Goal: Task Accomplishment & Management: Use online tool/utility

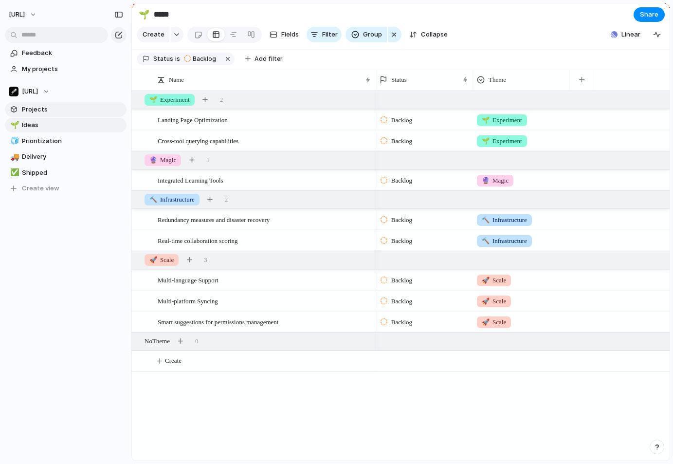
click at [63, 109] on span "Projects" at bounding box center [72, 110] width 101 height 10
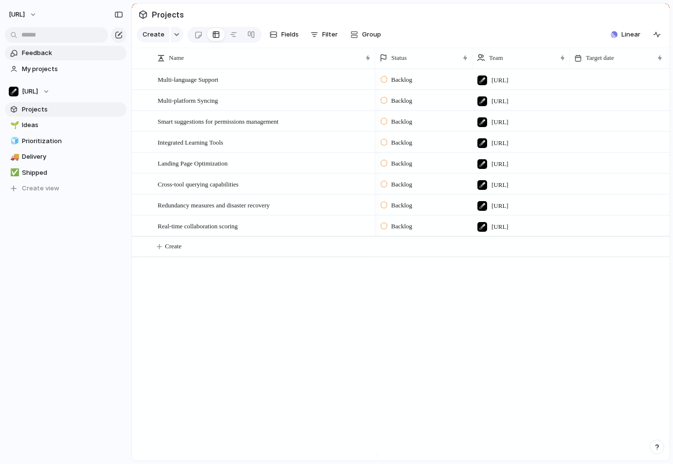
click at [60, 52] on span "Feedback" at bounding box center [72, 53] width 101 height 10
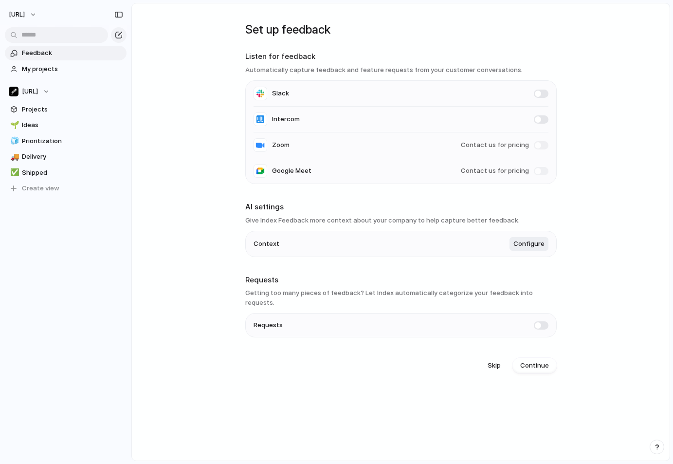
click at [540, 93] on span at bounding box center [541, 94] width 15 height 8
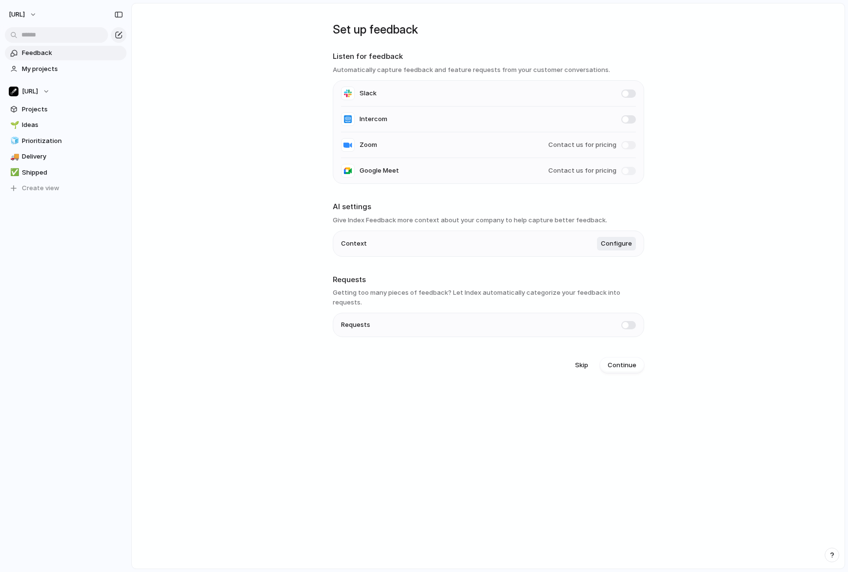
click at [230, 220] on main "Set up feedback Listen for feedback Automatically capture feedback and feature …" at bounding box center [488, 286] width 714 height 567
click at [33, 112] on span "Projects" at bounding box center [72, 110] width 101 height 10
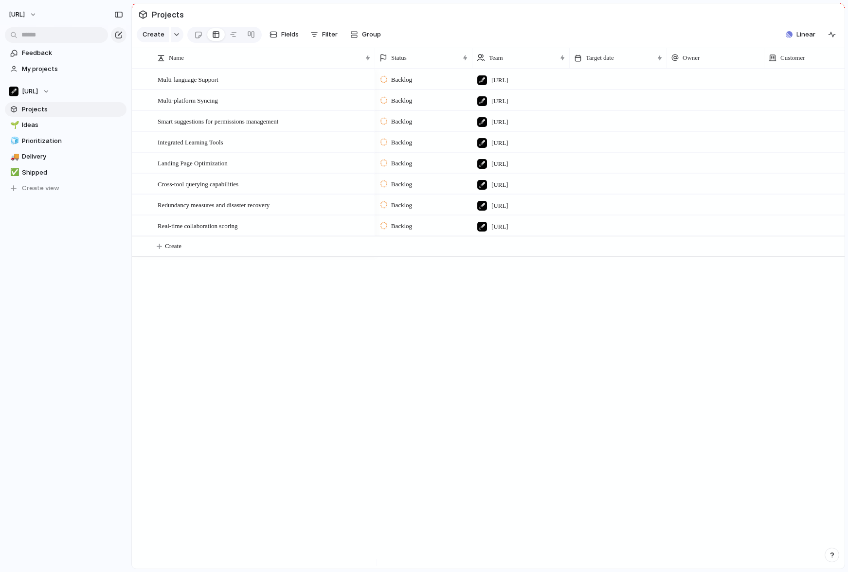
click at [318, 366] on div "Multi-language Support Multi-platform Syncing Smart suggestions for permissions…" at bounding box center [488, 319] width 713 height 500
click at [45, 197] on div "Feedback My projects [URL] Projects 🌱 Ideas 🧊 Prioritization 🚚 Delivery ✅ Shipp…" at bounding box center [65, 137] width 131 height 275
click at [45, 190] on span "Create view" at bounding box center [40, 189] width 37 height 10
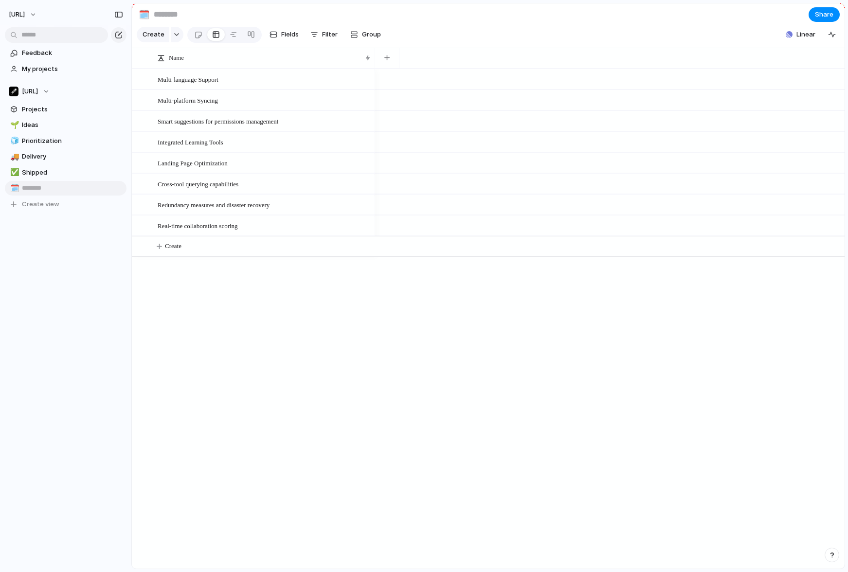
click at [46, 188] on input "text" at bounding box center [72, 189] width 101 height 10
drag, startPoint x: 77, startPoint y: 262, endPoint x: 81, endPoint y: 238, distance: 24.6
click at [77, 262] on div "Feedback My projects [URL] Projects 🌱 Ideas 🧊 Prioritization 🚚 Delivery ✅ Shipp…" at bounding box center [65, 145] width 131 height 291
click at [152, 38] on span "Create" at bounding box center [154, 35] width 22 height 10
click at [48, 112] on span "Projects" at bounding box center [72, 110] width 101 height 10
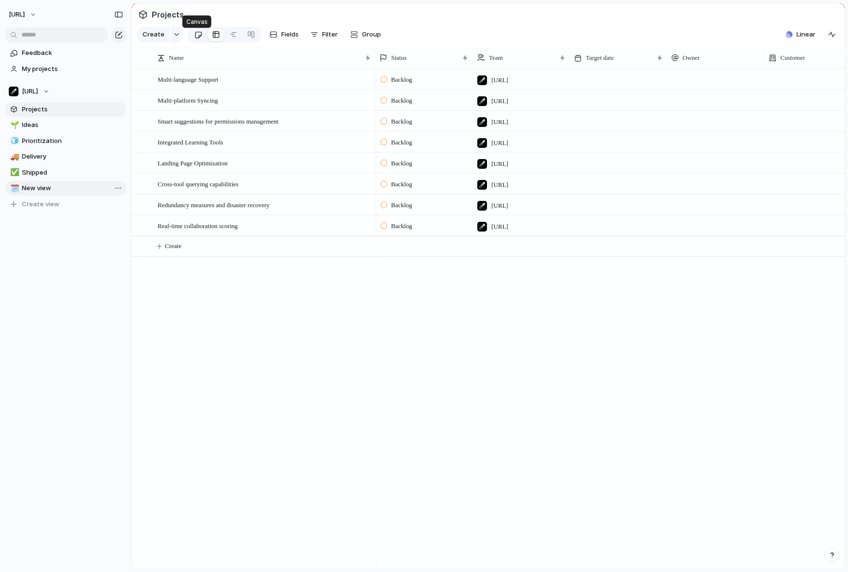
click at [197, 37] on div at bounding box center [198, 35] width 8 height 16
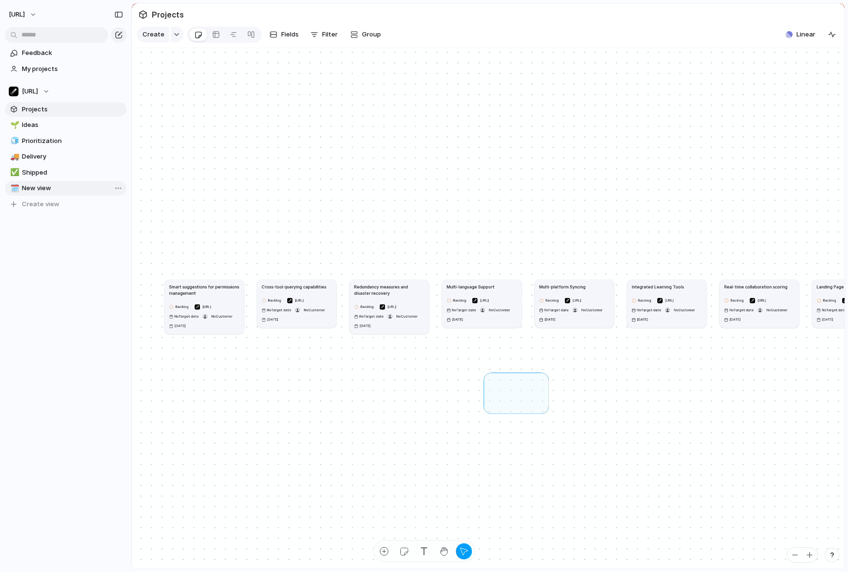
drag, startPoint x: 521, startPoint y: 400, endPoint x: 549, endPoint y: 389, distance: 29.9
drag, startPoint x: 305, startPoint y: 328, endPoint x: 306, endPoint y: 314, distance: 13.7
click at [306, 308] on div "Backlog [URL] No Target date No Customer [DATE]" at bounding box center [298, 293] width 70 height 27
click at [286, 297] on span "No Target date" at bounding box center [280, 294] width 24 height 5
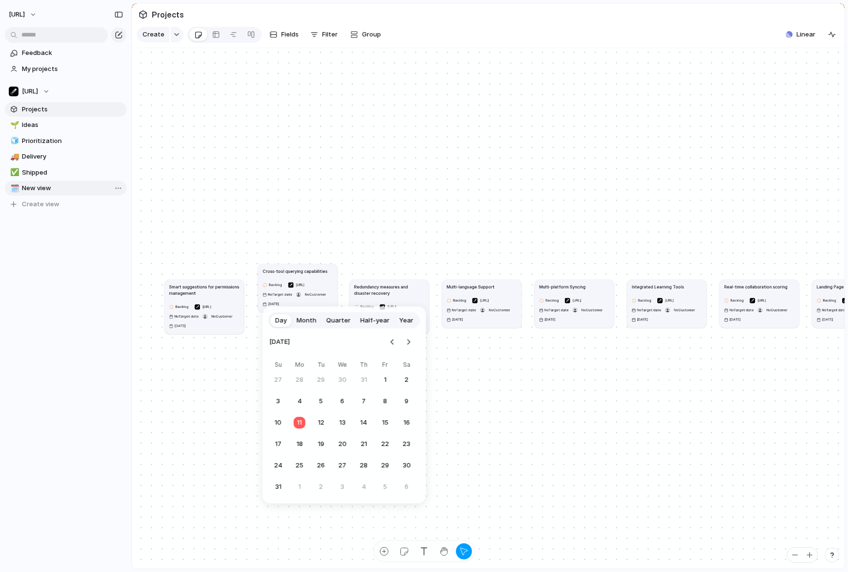
click at [327, 224] on div "Day Month Quarter Half-year Year [DATE] Su Mo Tu We Th Fr Sa 27 28 29 30 31 1 2…" at bounding box center [424, 286] width 848 height 572
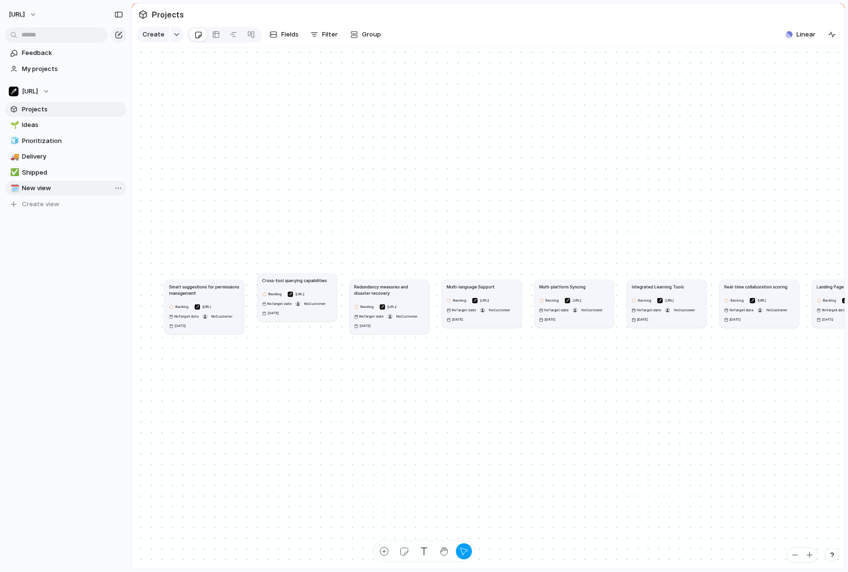
drag, startPoint x: 333, startPoint y: 310, endPoint x: 333, endPoint y: 316, distance: 5.9
click at [333, 316] on article "Cross-tool querying capabilities Backlog [URL] No Target date No Customer [DATE]" at bounding box center [296, 298] width 79 height 48
click at [444, 463] on div "button" at bounding box center [444, 552] width 10 height 10
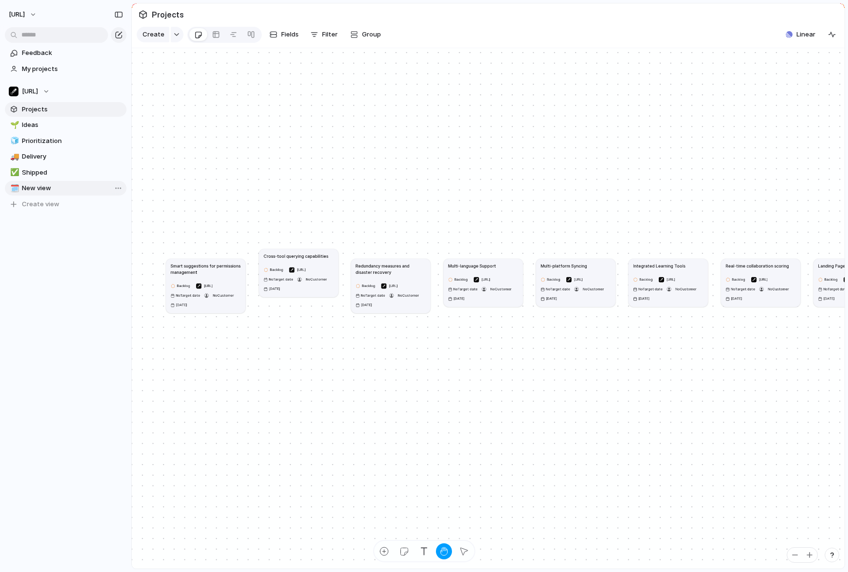
drag, startPoint x: 470, startPoint y: 463, endPoint x: 470, endPoint y: 443, distance: 20.4
click at [470, 443] on div "Smart suggestions for permissions management Backlog [URL] No Target date No Cu…" at bounding box center [359, 399] width 387 height 283
click at [417, 463] on div "Smart suggestions for permissions management Backlog [URL] No Target date No Cu…" at bounding box center [358, 400] width 387 height 283
click at [451, 366] on div "Smart suggestions for permissions management Backlog [URL] No Target date No Cu…" at bounding box center [358, 400] width 387 height 283
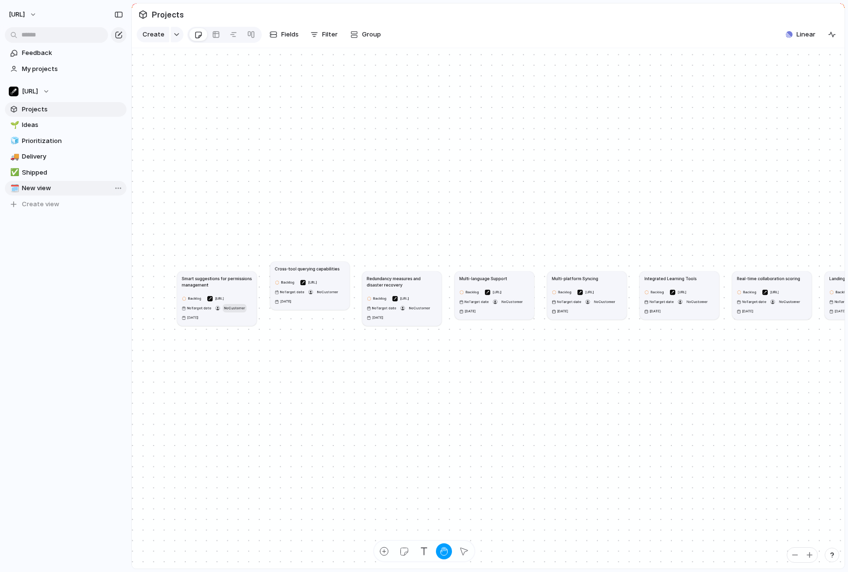
drag, startPoint x: 221, startPoint y: 299, endPoint x: 240, endPoint y: 307, distance: 20.3
click at [240, 307] on span "No Customer" at bounding box center [234, 308] width 21 height 4
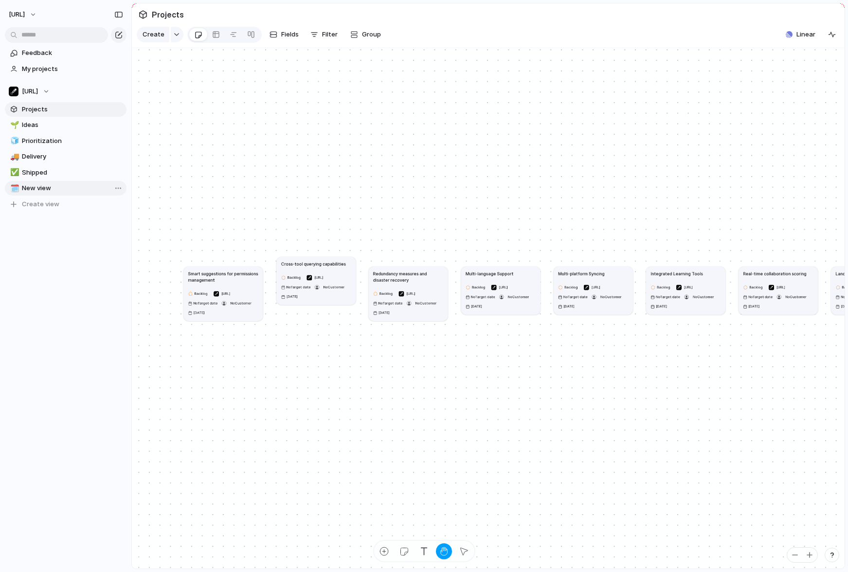
click at [317, 404] on div "Type to add a company" at bounding box center [424, 286] width 848 height 572
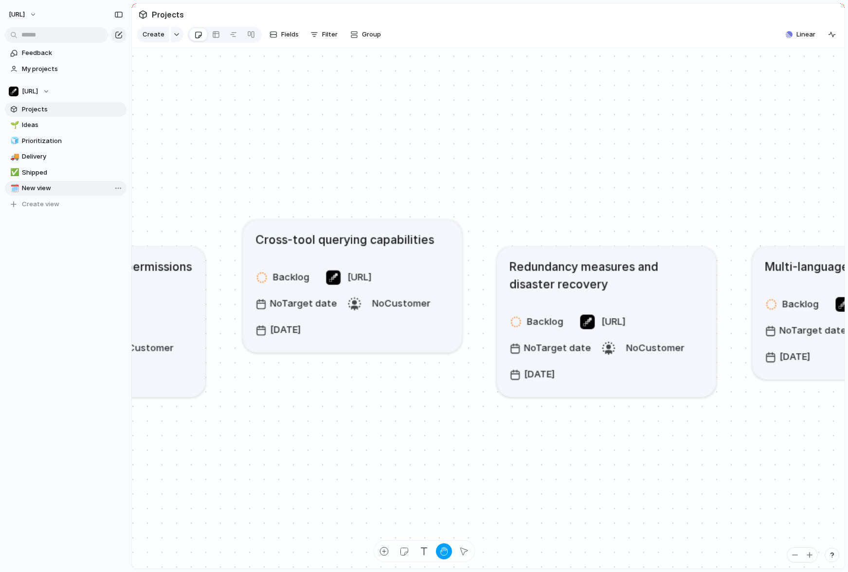
click at [302, 248] on h1 "Cross-tool querying capabilities" at bounding box center [345, 240] width 179 height 18
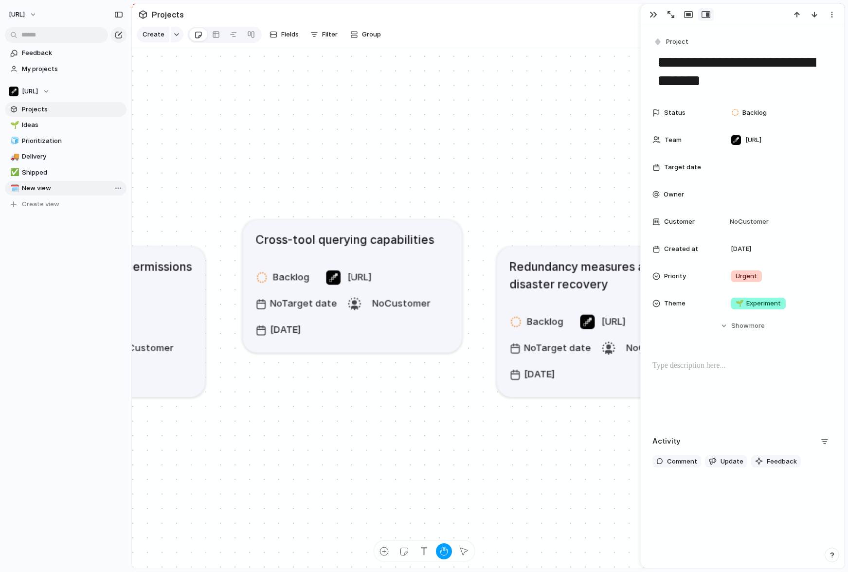
click at [352, 243] on h1 "Cross-tool querying capabilities" at bounding box center [345, 240] width 179 height 18
click at [470, 191] on div "Smart suggestions for permissions management Backlog [URL] No Target date No Cu…" at bounding box center [488, 308] width 713 height 521
click at [609, 98] on div "Smart suggestions for permissions management Backlog [URL] No Target date No Cu…" at bounding box center [488, 308] width 713 height 521
click at [658, 12] on button "button" at bounding box center [654, 14] width 16 height 13
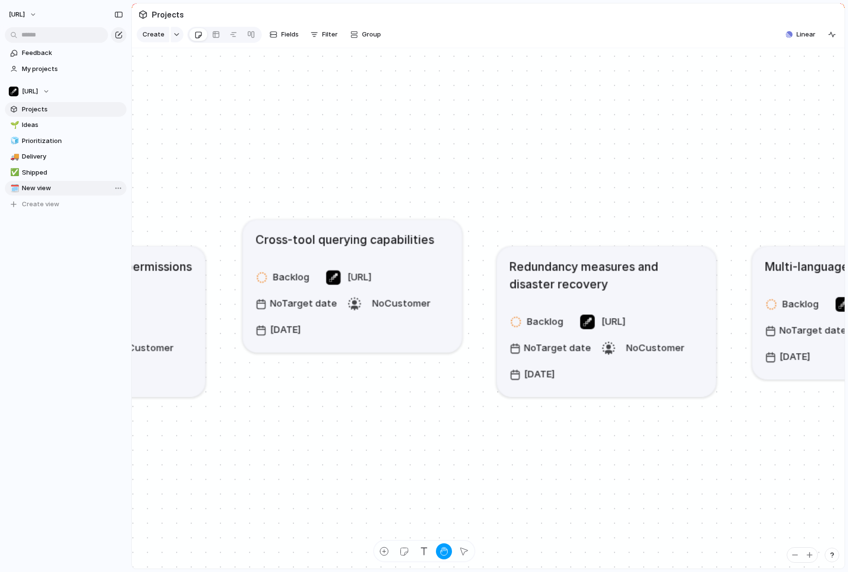
click at [551, 280] on h1 "Redundancy measures and disaster recovery" at bounding box center [607, 274] width 194 height 35
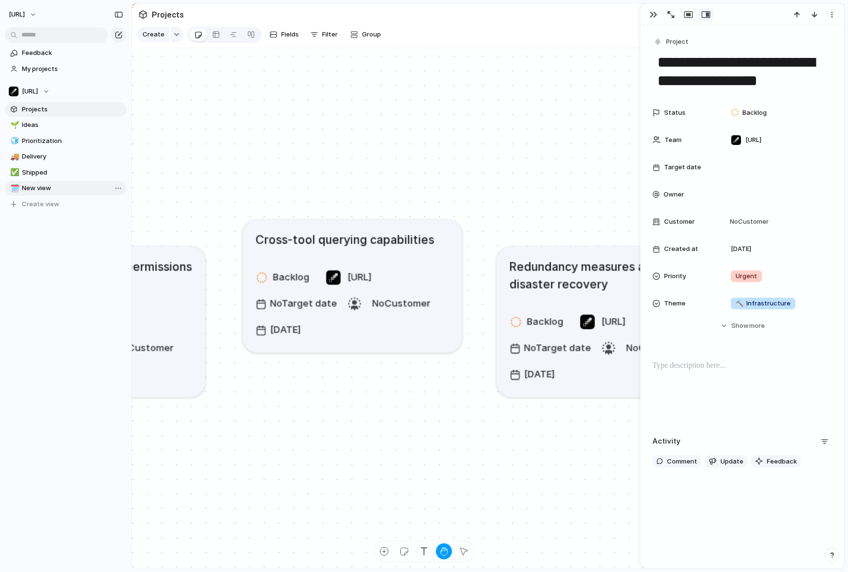
click at [540, 223] on div "Smart suggestions for permissions management Backlog [URL] No Target date No Cu…" at bounding box center [488, 308] width 713 height 521
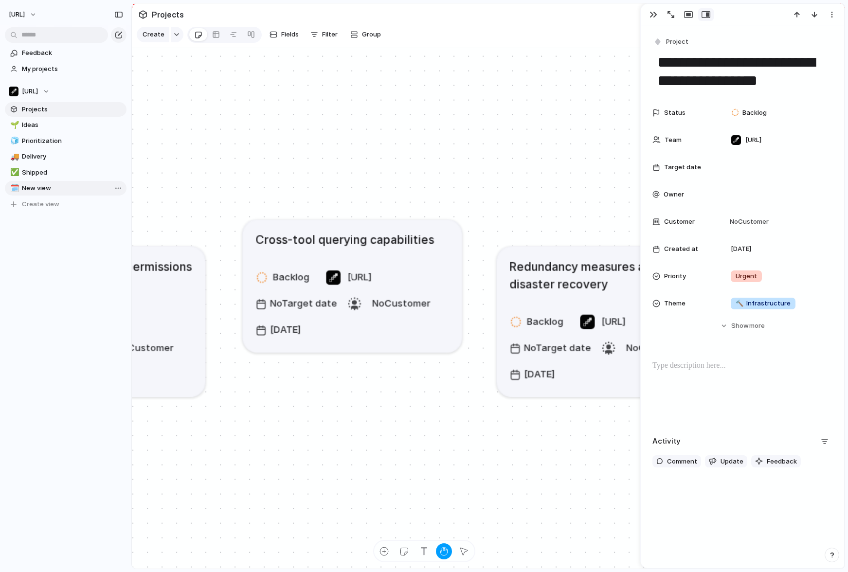
click at [654, 16] on div "button" at bounding box center [654, 15] width 8 height 8
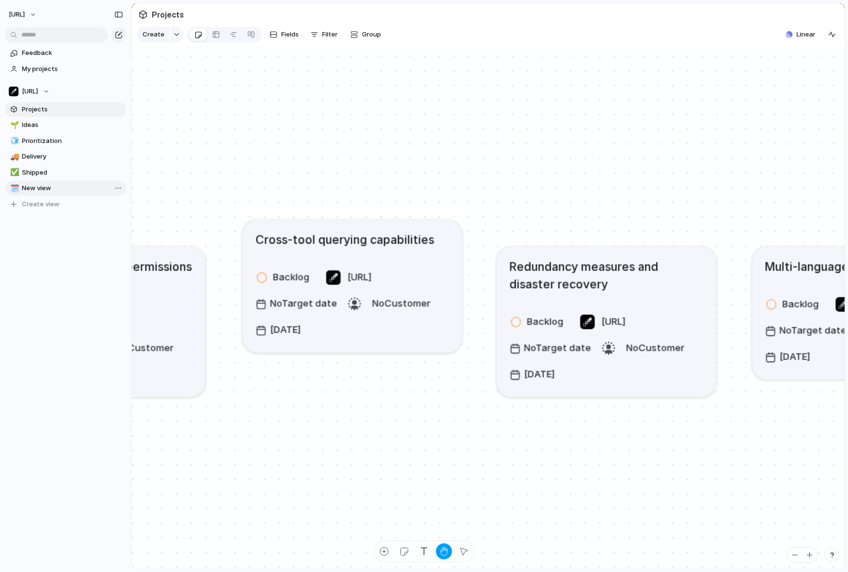
click at [566, 208] on div "Smart suggestions for permissions management Backlog [URL] No Target date No Cu…" at bounding box center [488, 308] width 713 height 521
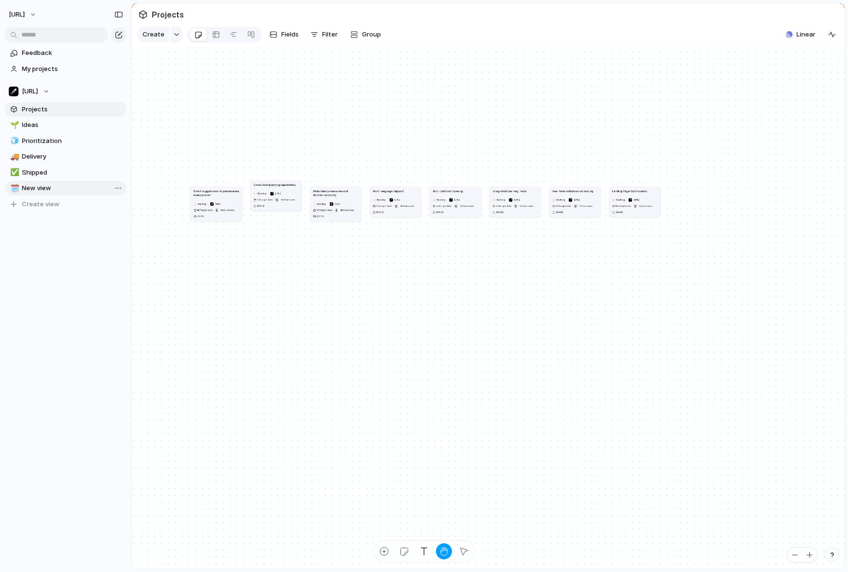
drag, startPoint x: 530, startPoint y: 453, endPoint x: 426, endPoint y: 255, distance: 223.4
click at [426, 255] on div "Smart suggestions for permissions management Backlog [URL] No Target date No Cu…" at bounding box center [316, 277] width 250 height 183
click at [375, 149] on div "Smart suggestions for permissions management Backlog [URL] No Target date No Cu…" at bounding box center [488, 308] width 713 height 521
click at [36, 51] on span "Feedback" at bounding box center [72, 53] width 101 height 10
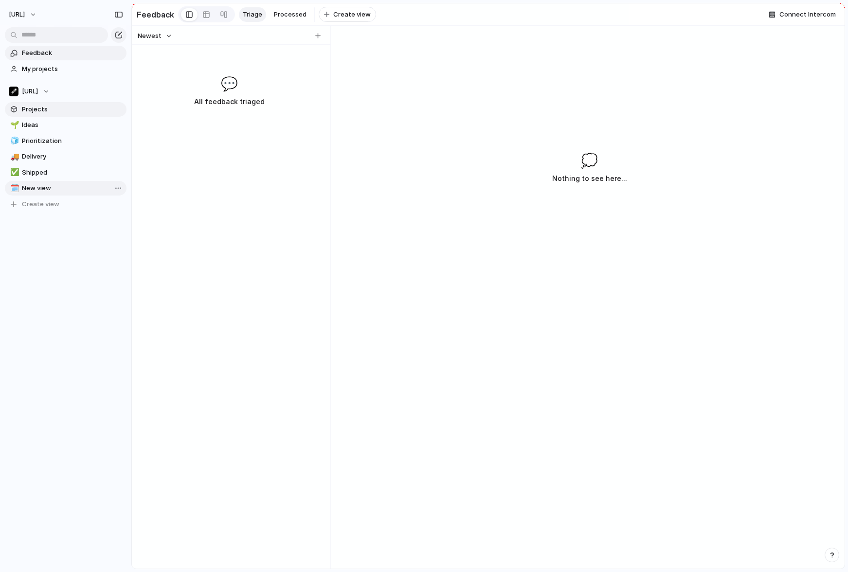
click at [48, 106] on span "Projects" at bounding box center [72, 110] width 101 height 10
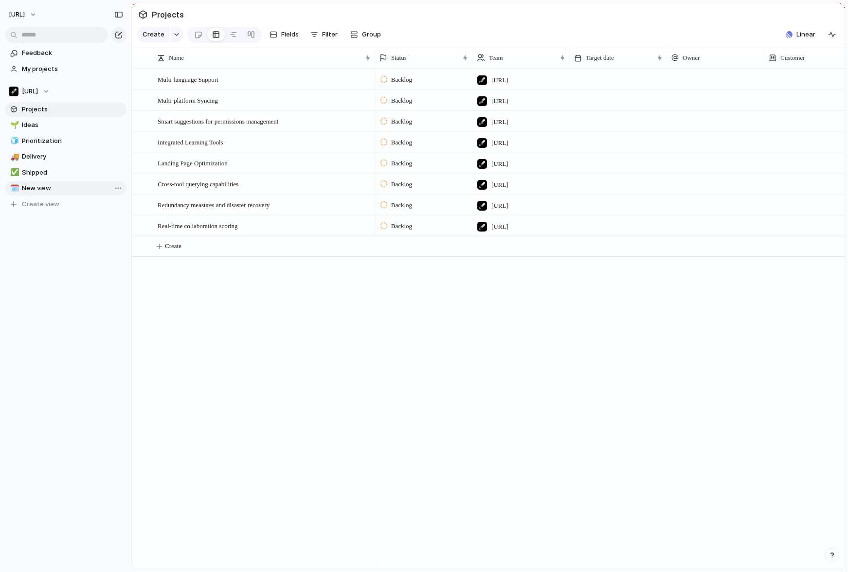
click at [235, 331] on div "Multi-language Support Multi-platform Syncing Smart suggestions for permissions…" at bounding box center [488, 319] width 713 height 500
click at [295, 333] on div "Multi-language Support Multi-platform Syncing Smart suggestions for permissions…" at bounding box center [488, 319] width 713 height 500
click at [200, 85] on span "Multi-language Support" at bounding box center [188, 78] width 61 height 11
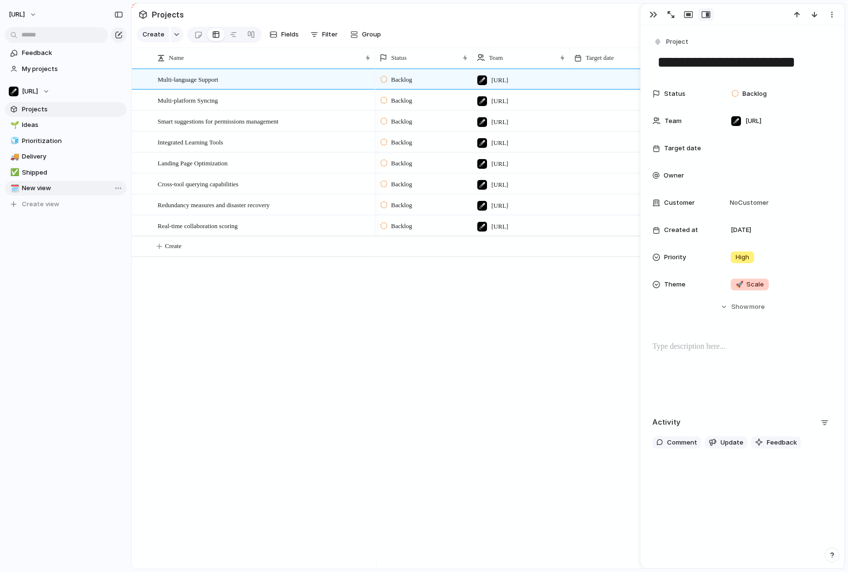
click at [564, 316] on div "Backlog [URL] [DATE] Backlog [URL] [DATE] Backlog [URL] [DATE] Backlog [URL] [D…" at bounding box center [610, 319] width 470 height 500
click at [650, 15] on div "button" at bounding box center [654, 15] width 8 height 8
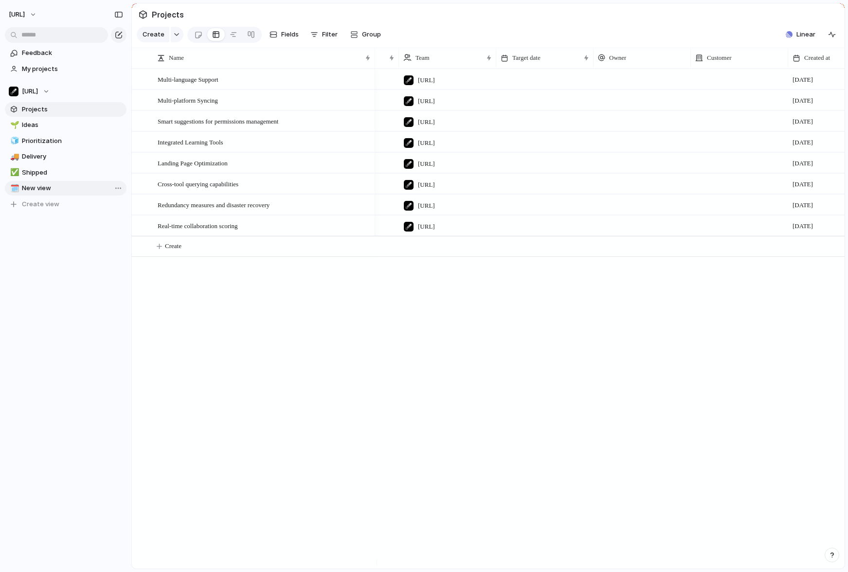
scroll to position [0, 101]
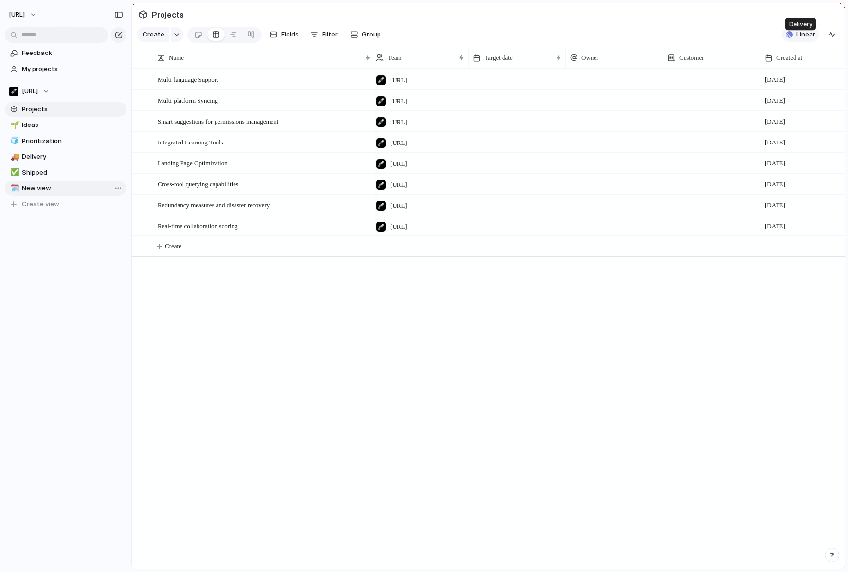
click at [673, 39] on span "Linear" at bounding box center [806, 35] width 19 height 10
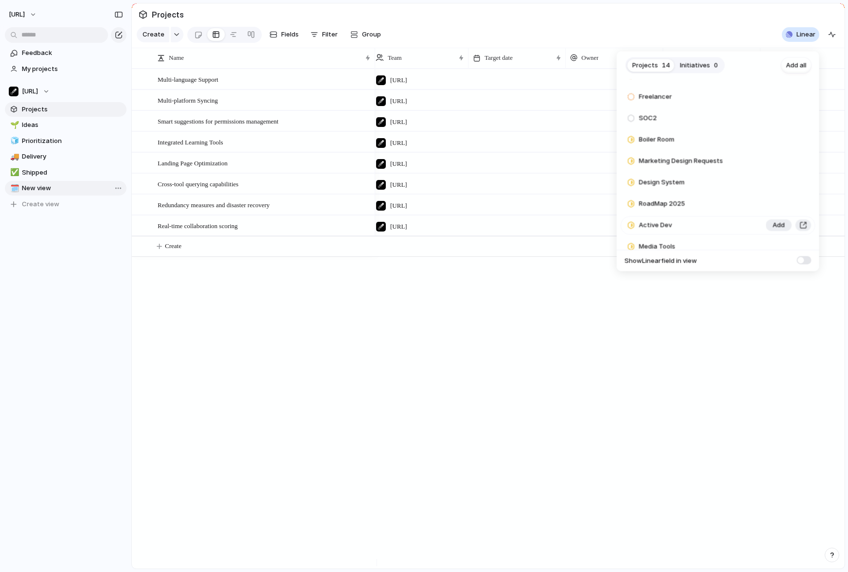
scroll to position [152, 0]
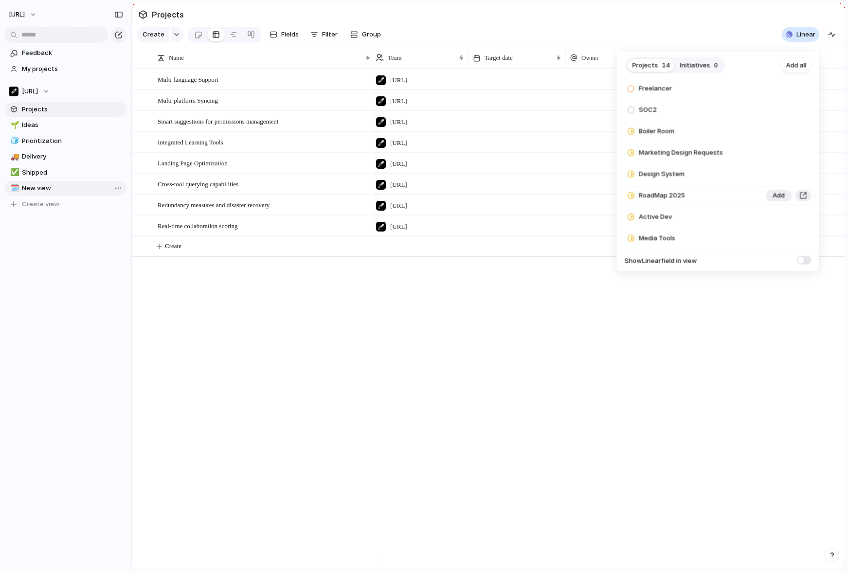
click at [673, 194] on span "RoadMap 2025" at bounding box center [662, 196] width 46 height 10
click at [673, 195] on span "Add" at bounding box center [779, 196] width 12 height 10
click at [277, 367] on div "Projects 13 Initiatives 0 Add all Riffbot Add Variation Testing Add AI Research…" at bounding box center [424, 286] width 848 height 572
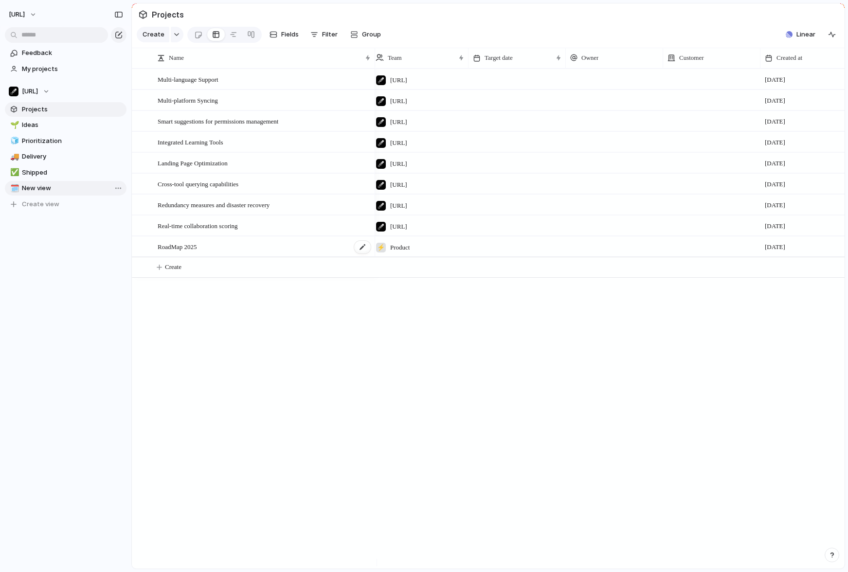
click at [318, 254] on div "RoadMap 2025" at bounding box center [265, 247] width 214 height 20
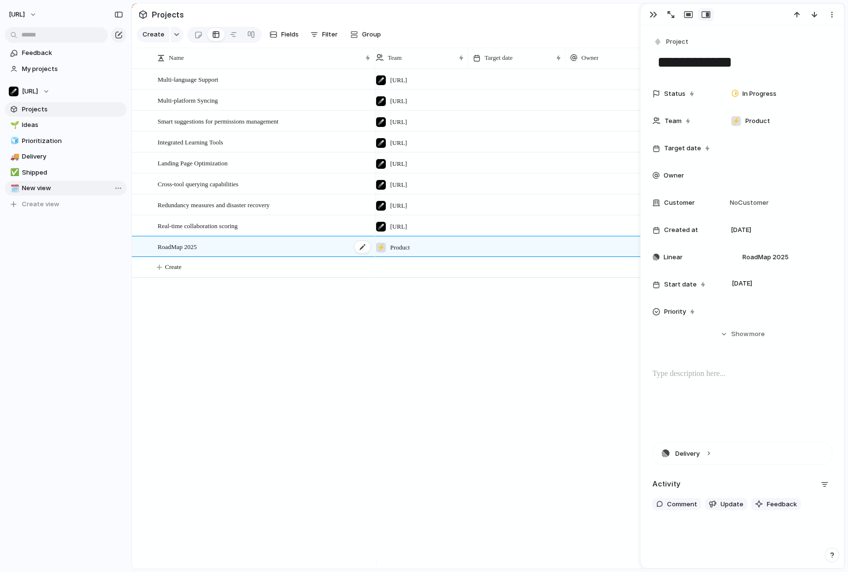
click at [318, 254] on div "RoadMap 2025" at bounding box center [265, 247] width 214 height 20
click at [446, 253] on div "⚡ Product" at bounding box center [420, 245] width 96 height 16
click at [446, 255] on div "[URL] ✌ Marketing ⚡ Product" at bounding box center [424, 286] width 848 height 572
drag, startPoint x: 521, startPoint y: 312, endPoint x: 509, endPoint y: 311, distance: 11.7
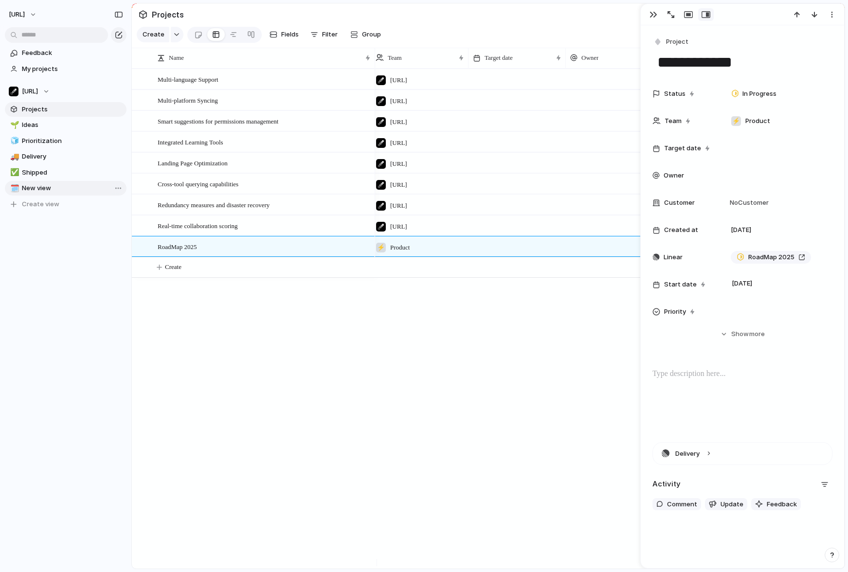
click at [521, 312] on div "Backlog [URL] [DATE] Backlog [URL] [DATE] Backlog [URL] [DATE] Backlog [URL] [D…" at bounding box center [610, 319] width 470 height 500
click at [168, 272] on span "Create" at bounding box center [173, 267] width 17 height 10
click at [652, 13] on div "button" at bounding box center [654, 15] width 8 height 8
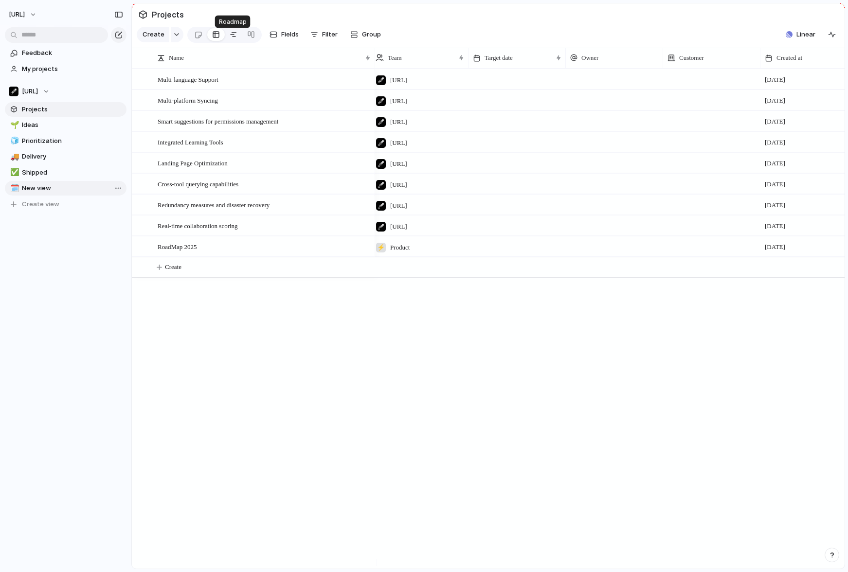
click at [231, 39] on div at bounding box center [234, 35] width 8 height 16
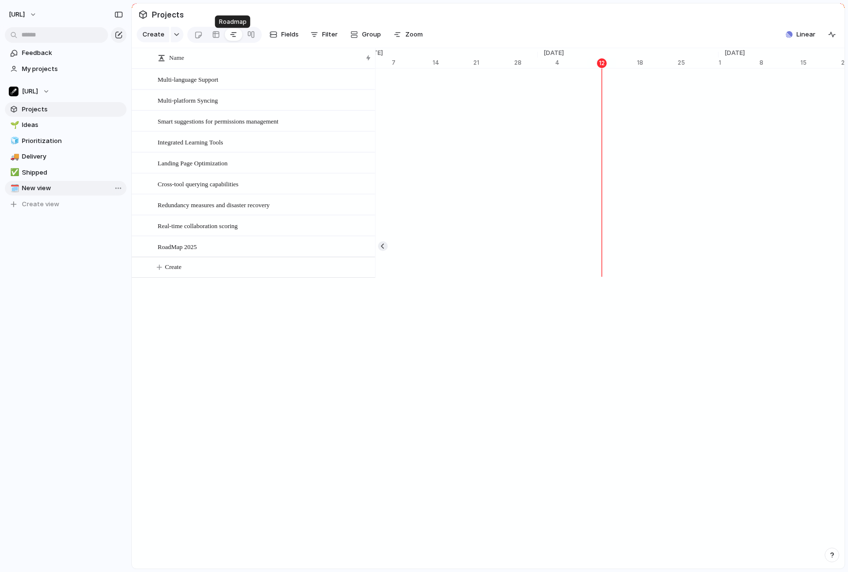
scroll to position [0, 6240]
click at [212, 37] on div at bounding box center [216, 35] width 8 height 16
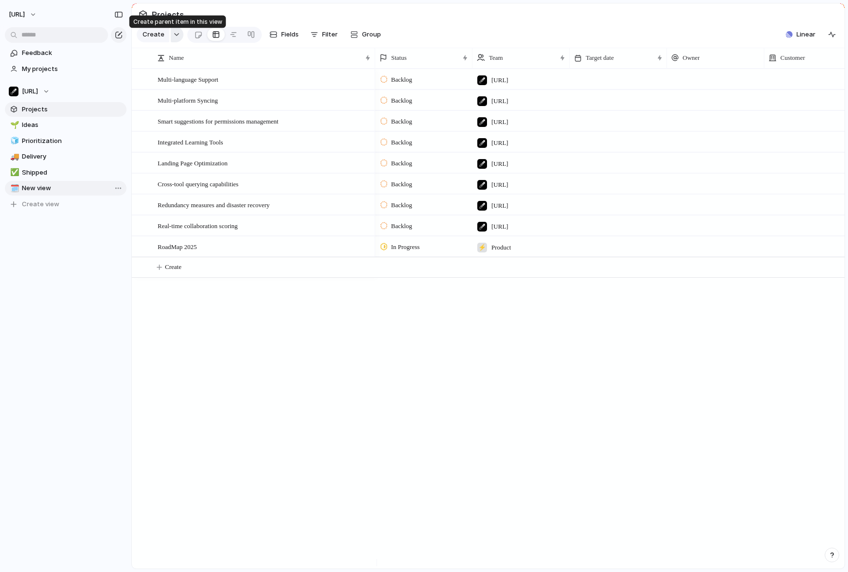
click at [178, 40] on button "button" at bounding box center [177, 35] width 13 height 16
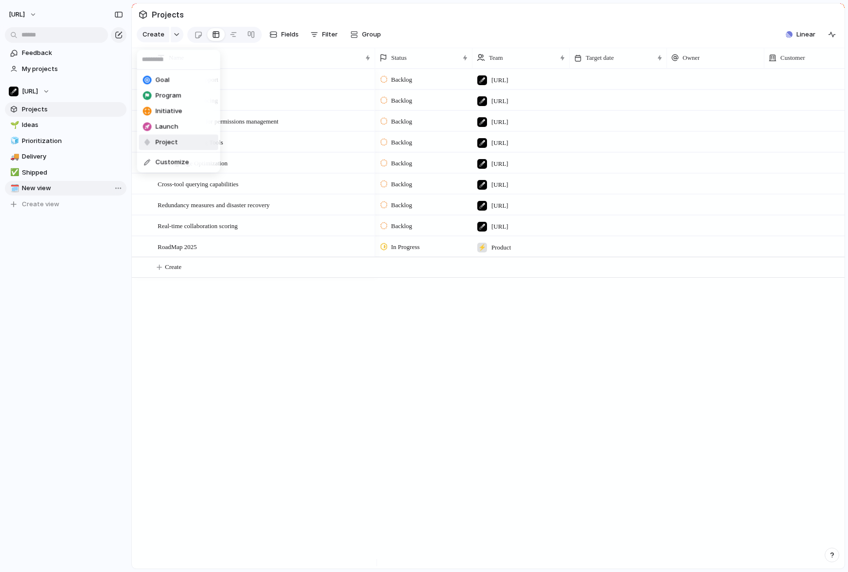
click at [176, 142] on span "Project" at bounding box center [167, 143] width 22 height 10
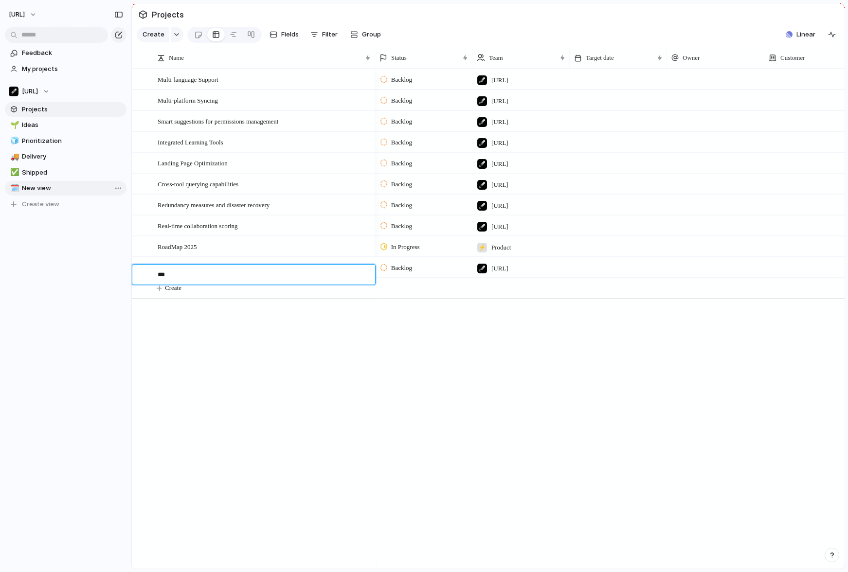
type textarea "****"
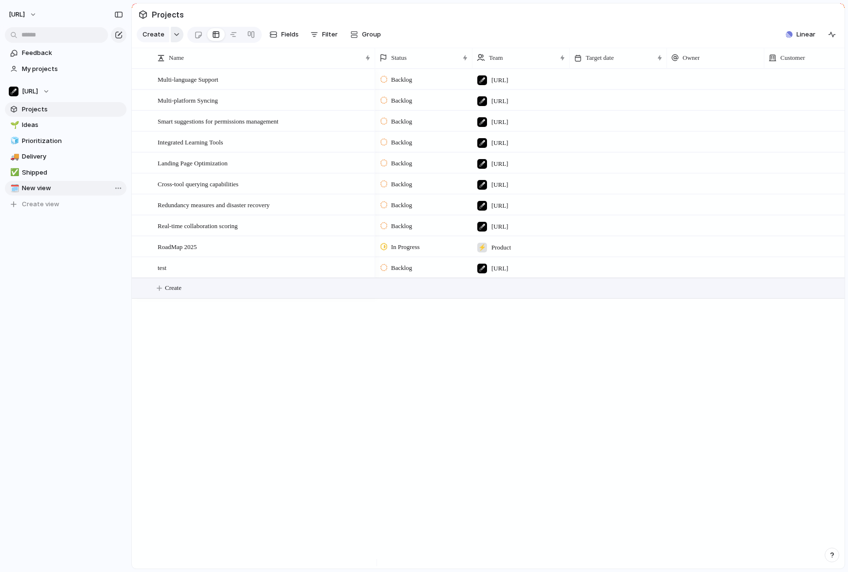
click at [175, 36] on div "button" at bounding box center [176, 35] width 7 height 4
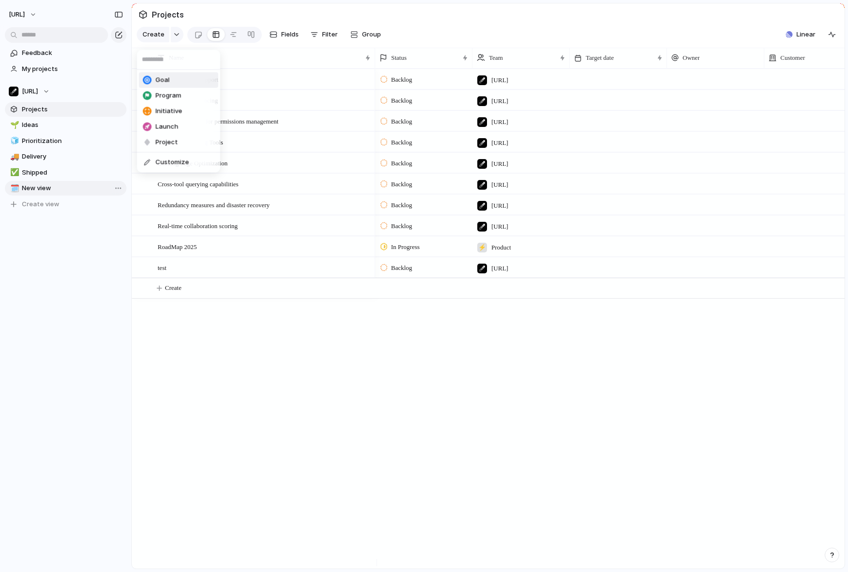
click at [166, 85] on li "Goal" at bounding box center [178, 81] width 79 height 16
click at [316, 254] on div "RoadMap 2025" at bounding box center [265, 247] width 214 height 20
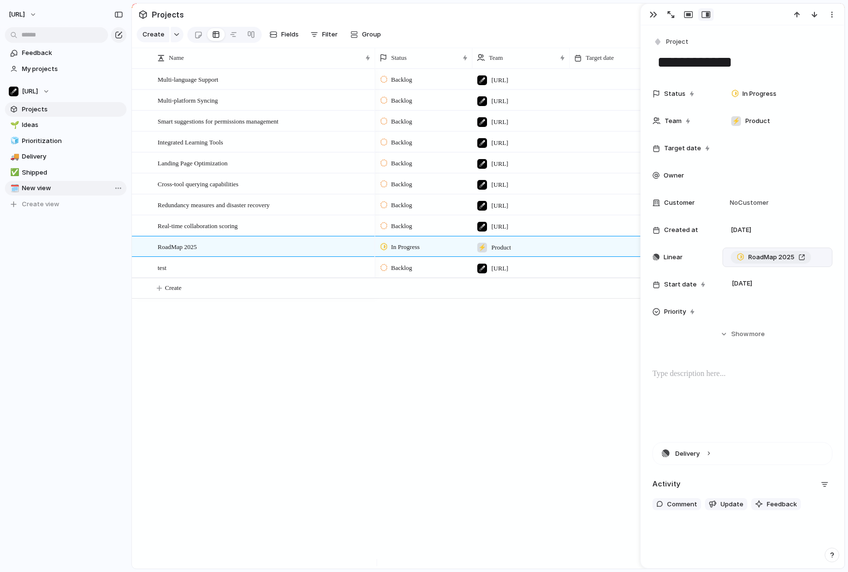
click at [673, 259] on div "RoadMap 2025" at bounding box center [771, 258] width 69 height 10
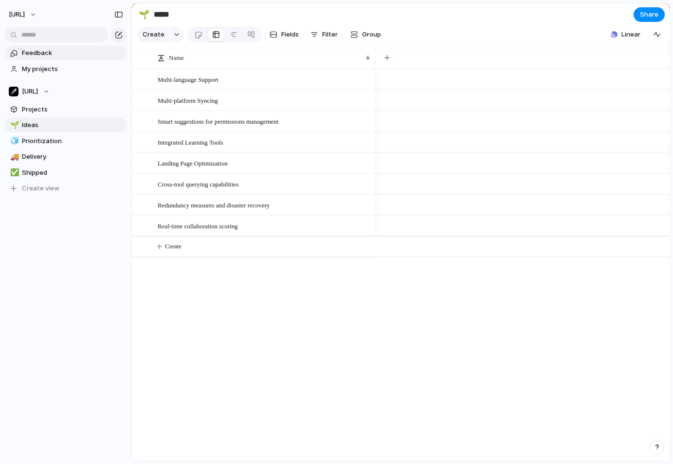
click at [70, 49] on span "Feedback" at bounding box center [72, 53] width 101 height 10
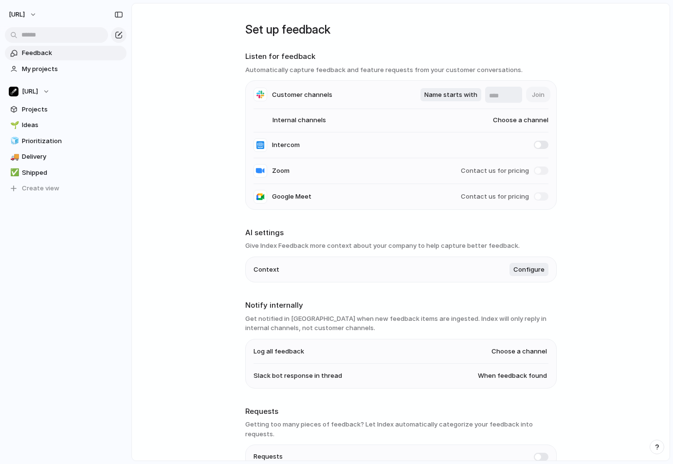
click at [520, 120] on span "Choose a channel" at bounding box center [511, 120] width 74 height 10
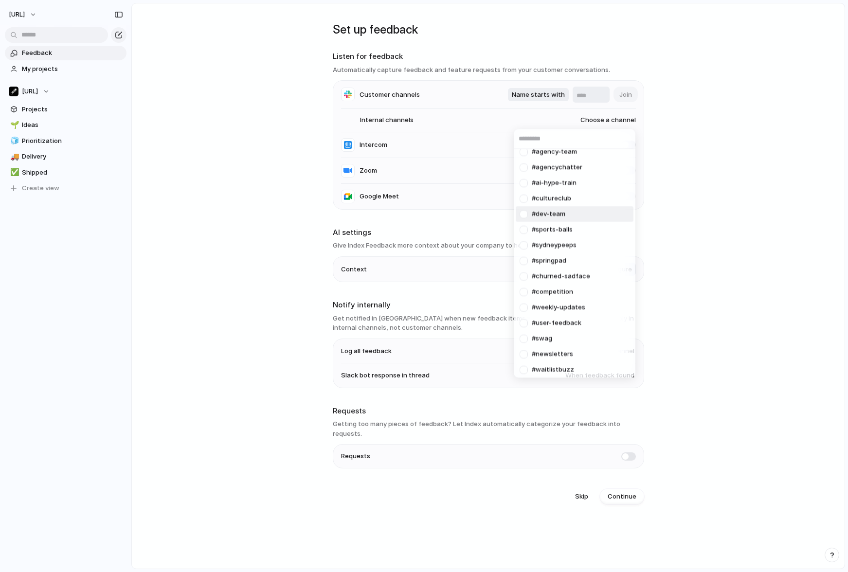
scroll to position [29, 0]
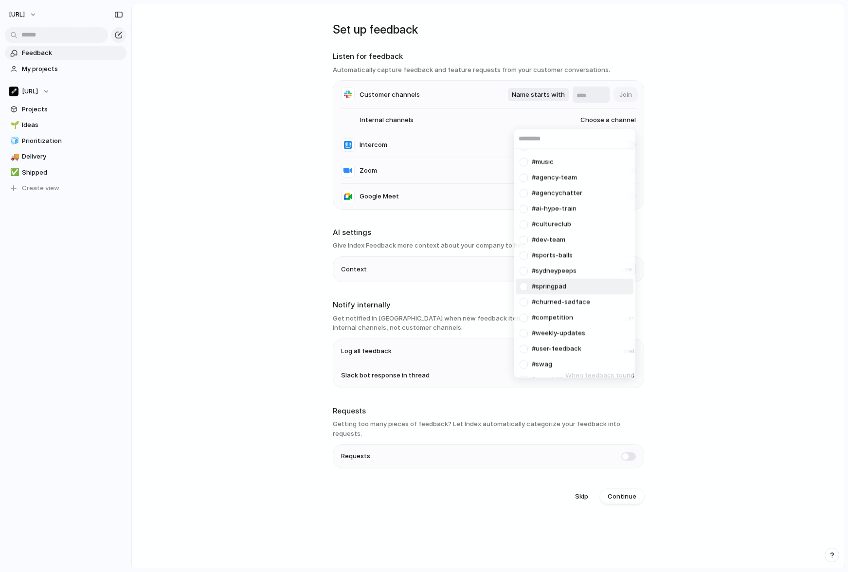
click at [548, 284] on span "#springpad" at bounding box center [549, 287] width 35 height 10
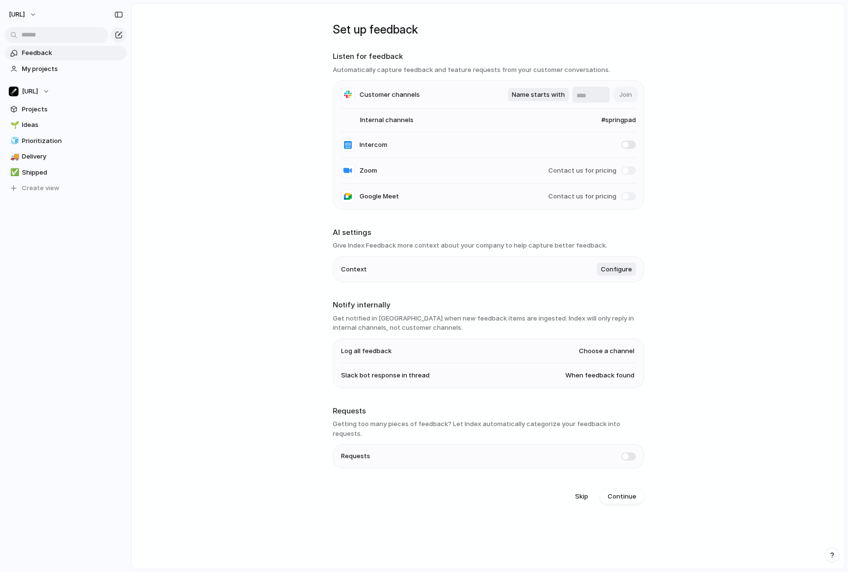
click at [517, 117] on li "Internal channels #springpad" at bounding box center [488, 120] width 295 height 23
click at [611, 121] on span "#springpad" at bounding box center [610, 120] width 54 height 10
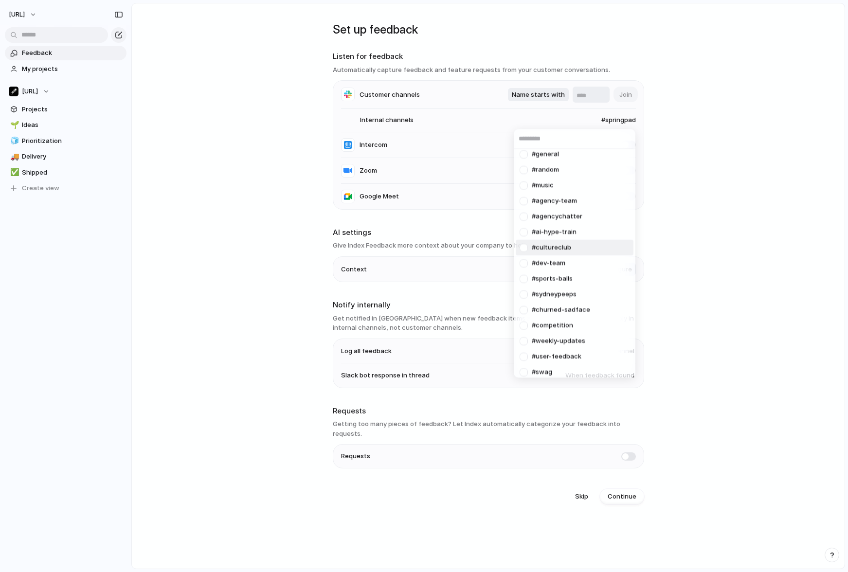
scroll to position [0, 0]
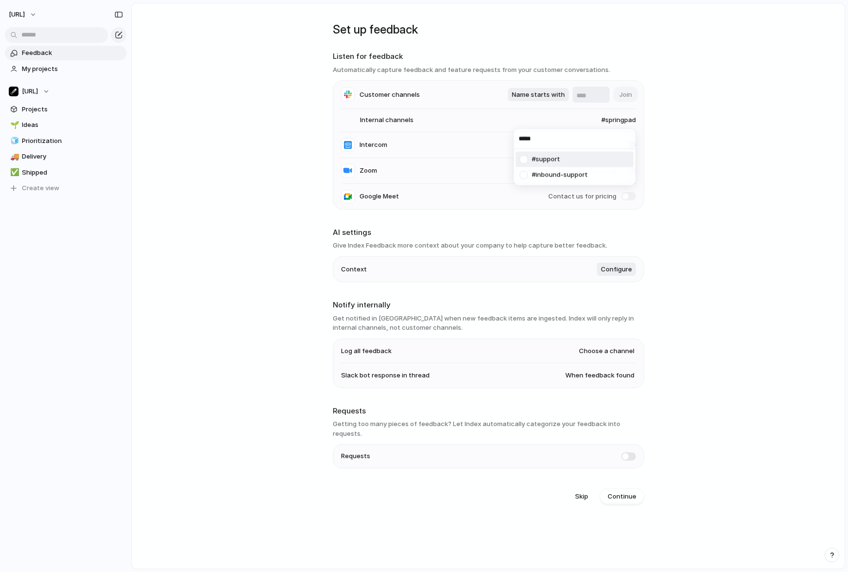
type input "*****"
click at [560, 158] on span "#support" at bounding box center [546, 160] width 28 height 10
click at [498, 121] on li "Internal channels #springpad, #support" at bounding box center [488, 120] width 295 height 23
click at [622, 121] on span "#springpad, #support" at bounding box center [593, 120] width 85 height 10
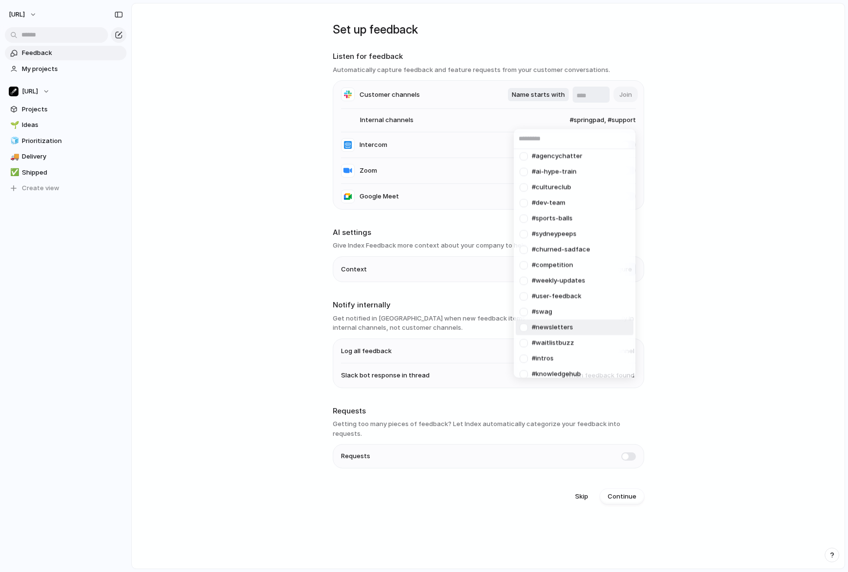
scroll to position [97, 0]
click at [569, 295] on span "#user-feedback" at bounding box center [557, 296] width 50 height 10
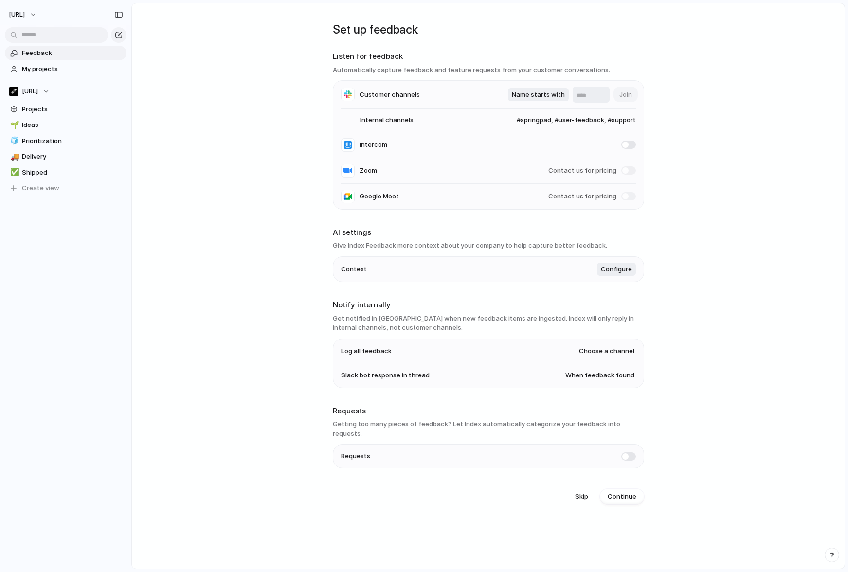
click at [391, 119] on span "Internal channels" at bounding box center [377, 120] width 73 height 10
click at [532, 120] on span "#springpad, #user-feedback, #support" at bounding box center [567, 120] width 138 height 10
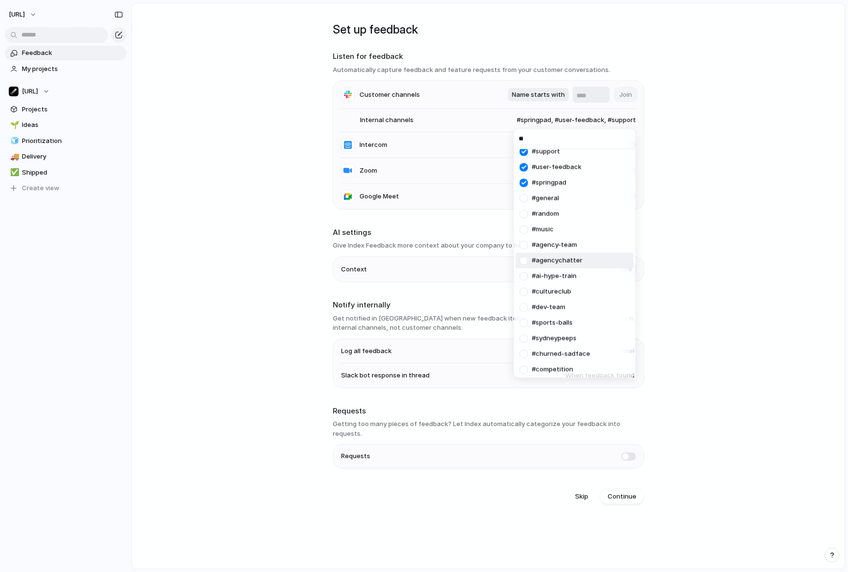
scroll to position [0, 0]
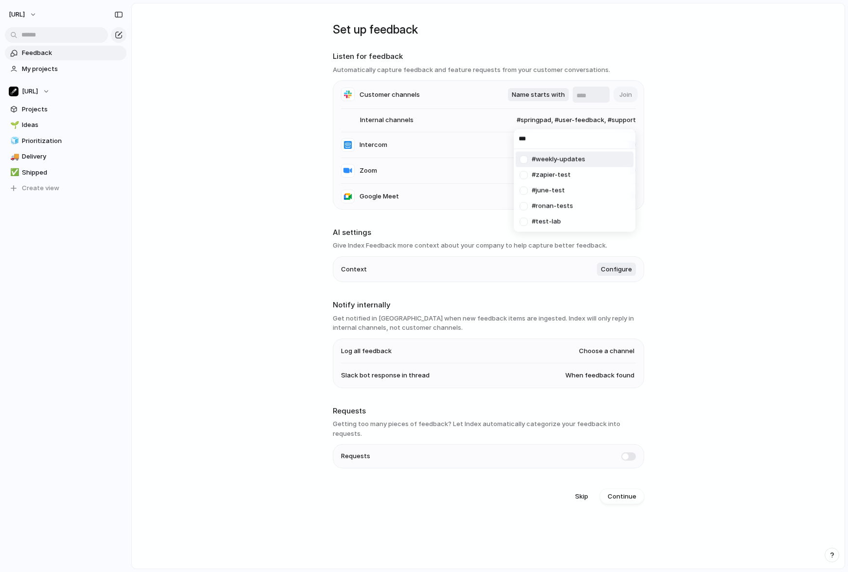
type input "****"
click at [673, 172] on main "Set up feedback Listen for feedback Automatically capture feedback and feature …" at bounding box center [488, 286] width 714 height 567
click at [621, 270] on span "Configure" at bounding box center [616, 270] width 31 height 10
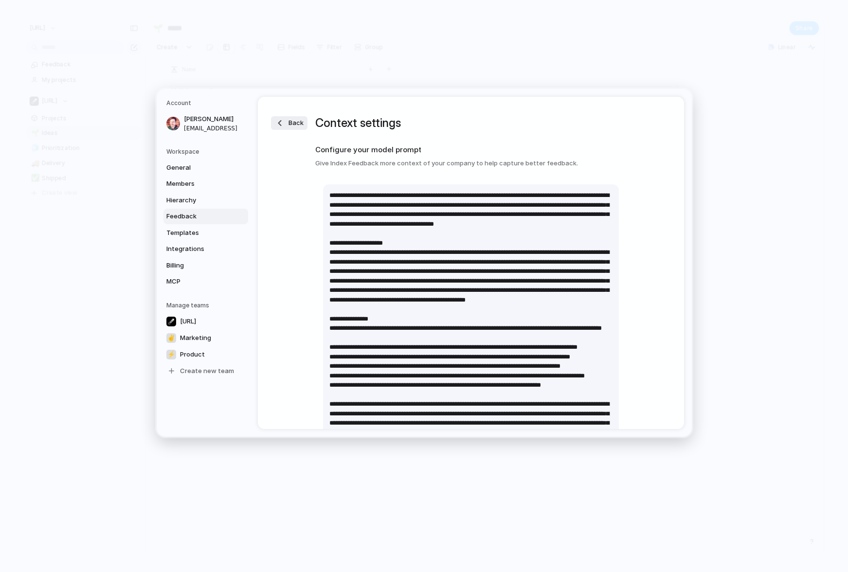
drag, startPoint x: 312, startPoint y: 162, endPoint x: 458, endPoint y: 180, distance: 147.1
click at [456, 164] on div "Back Context settings Configure your model prompt Give Index Feedback more cont…" at bounding box center [471, 263] width 426 height 332
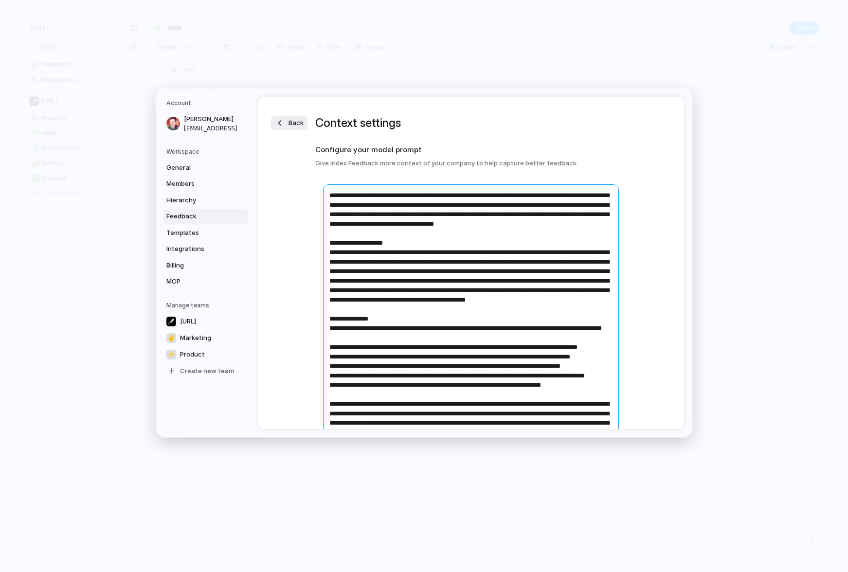
click at [441, 221] on textarea at bounding box center [471, 432] width 296 height 496
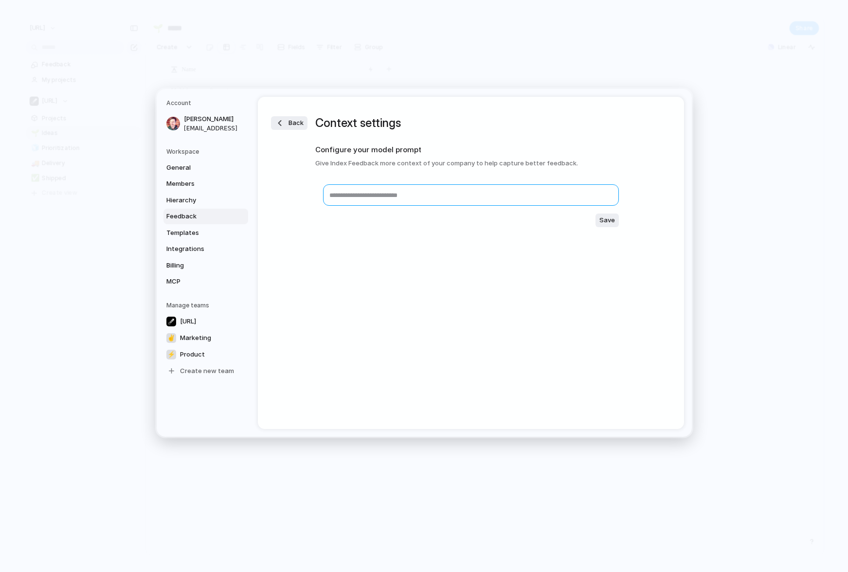
paste textarea "**********"
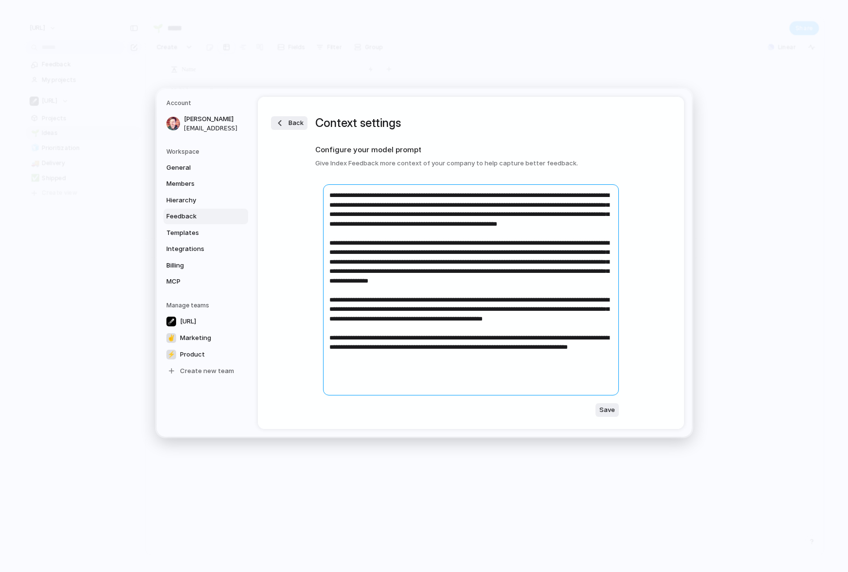
click at [386, 225] on textarea at bounding box center [471, 289] width 296 height 211
click at [366, 195] on textarea at bounding box center [471, 289] width 296 height 211
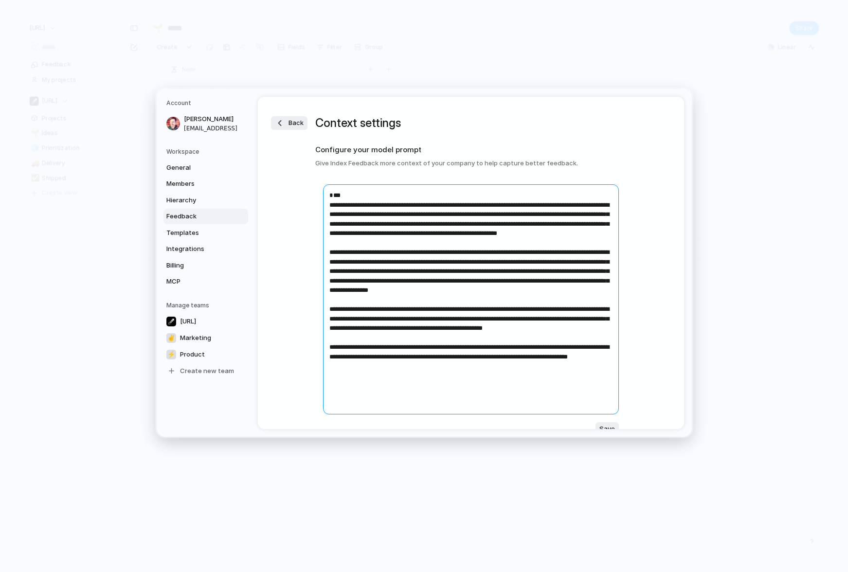
paste textarea "**********"
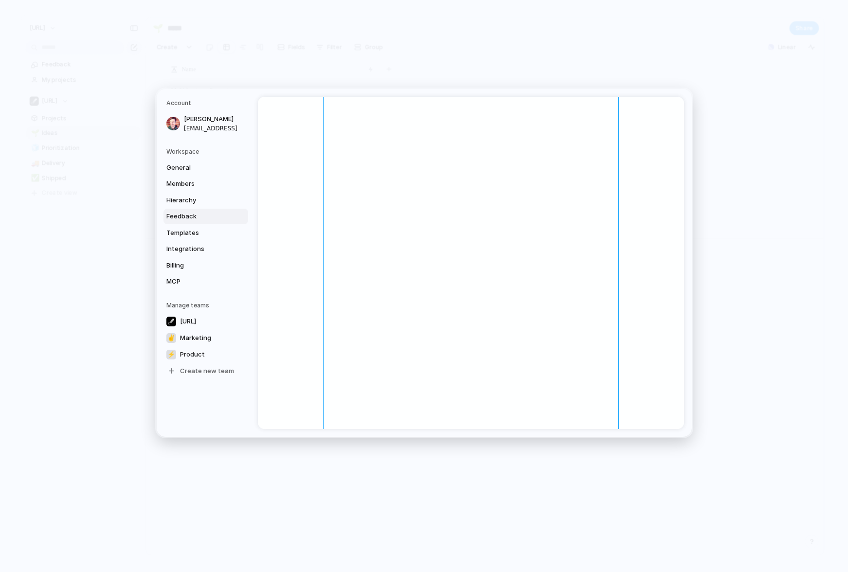
scroll to position [2621, 0]
type textarea "**********"
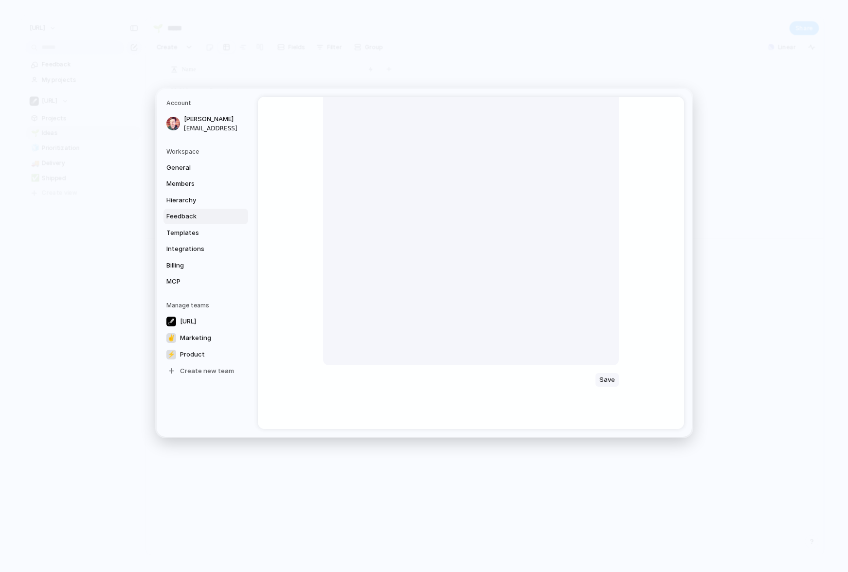
click at [602, 382] on span "Save" at bounding box center [608, 380] width 16 height 10
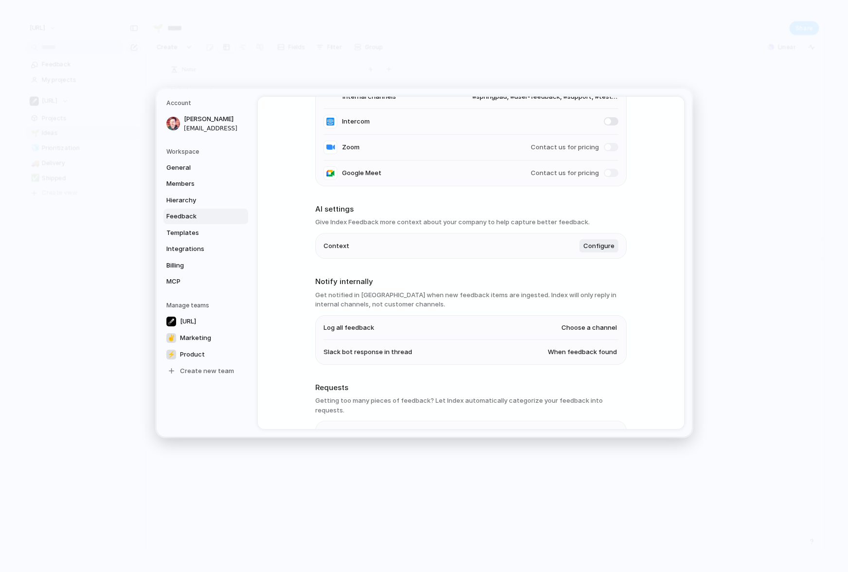
scroll to position [113, 0]
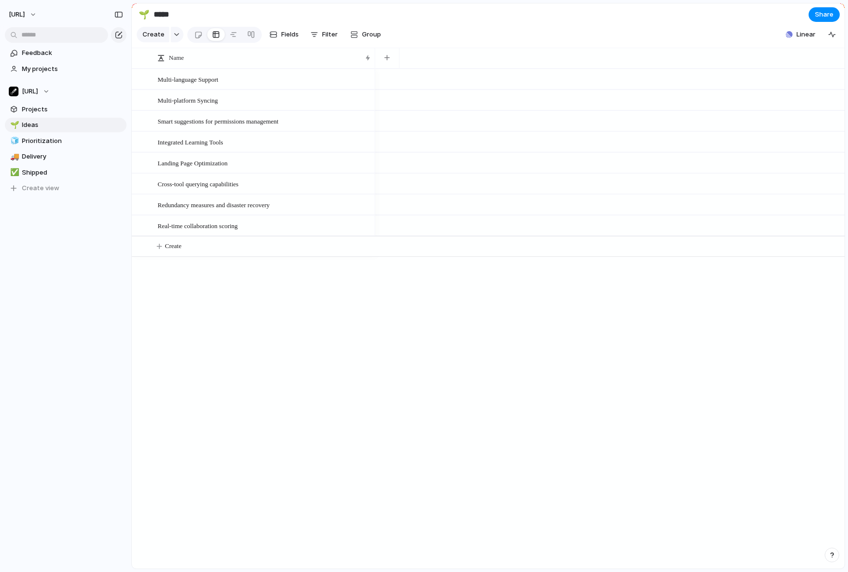
click at [285, 356] on div "Multi-language Support Multi-platform Syncing Smart suggestions for permissions…" at bounding box center [488, 319] width 713 height 500
click at [75, 113] on span "Projects" at bounding box center [72, 110] width 101 height 10
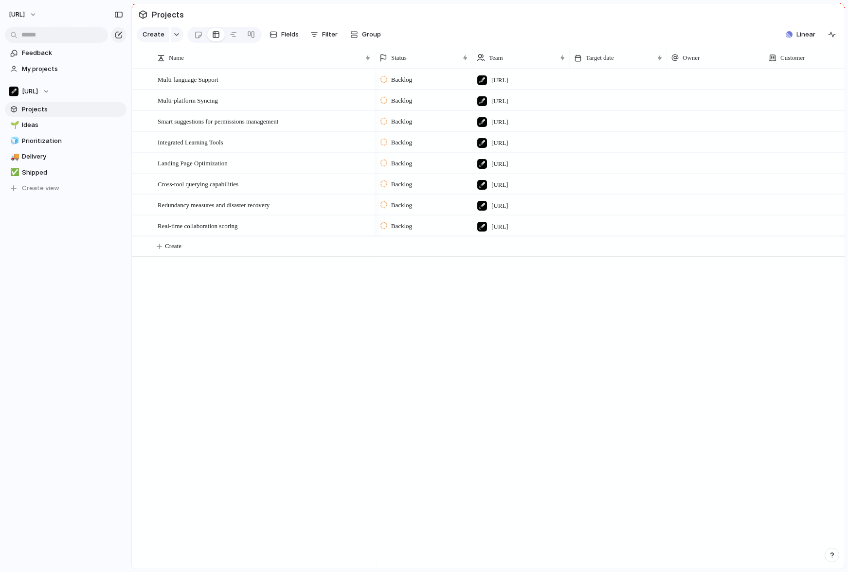
click at [341, 340] on div "Multi-language Support Multi-platform Syncing Smart suggestions for permissions…" at bounding box center [488, 319] width 713 height 500
click at [45, 124] on span "Ideas" at bounding box center [72, 125] width 101 height 10
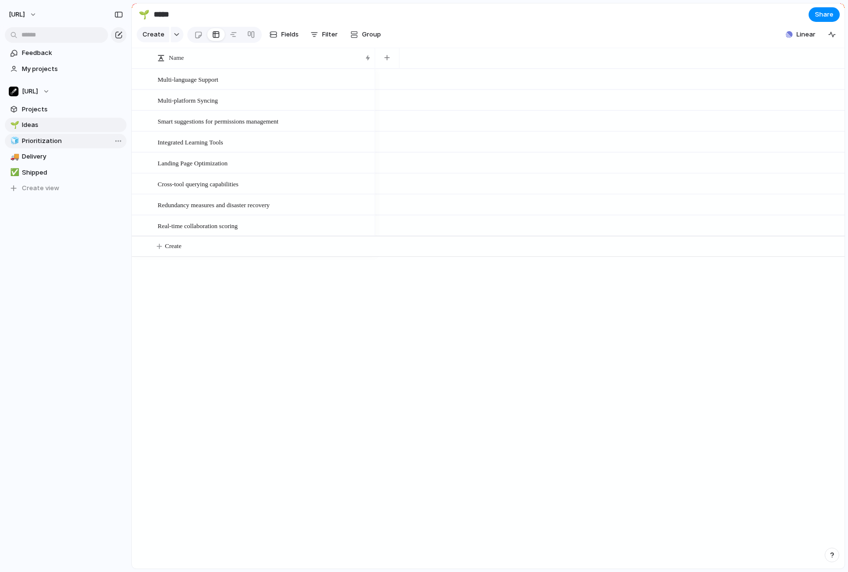
click at [83, 141] on span "Prioritization" at bounding box center [72, 141] width 101 height 10
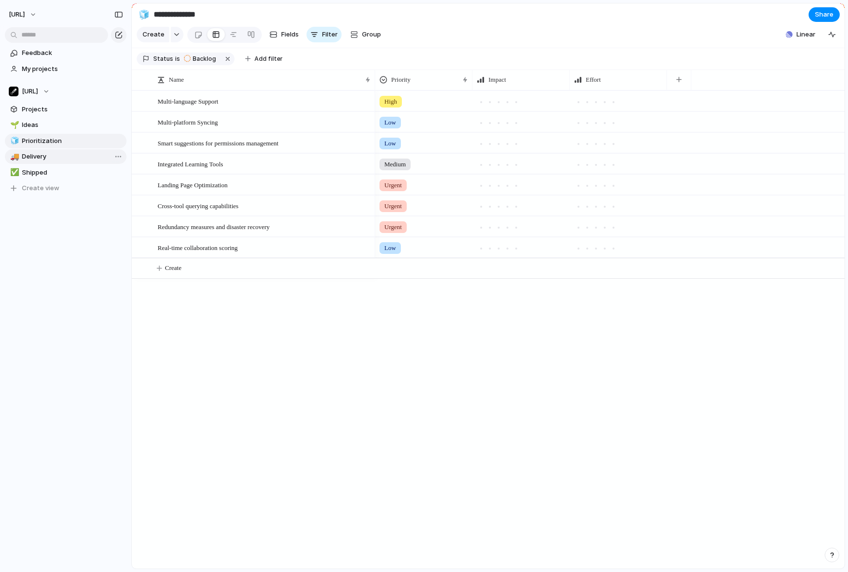
click at [58, 158] on span "Delivery" at bounding box center [72, 157] width 101 height 10
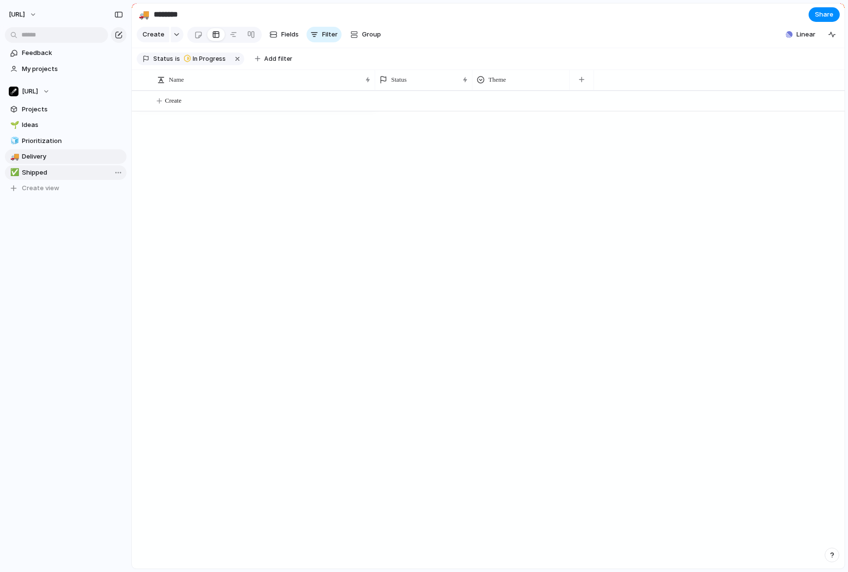
click at [60, 171] on span "Shipped" at bounding box center [72, 173] width 101 height 10
click at [67, 155] on span "Delivery" at bounding box center [72, 157] width 101 height 10
click at [73, 146] on link "🧊 Prioritization" at bounding box center [66, 141] width 122 height 15
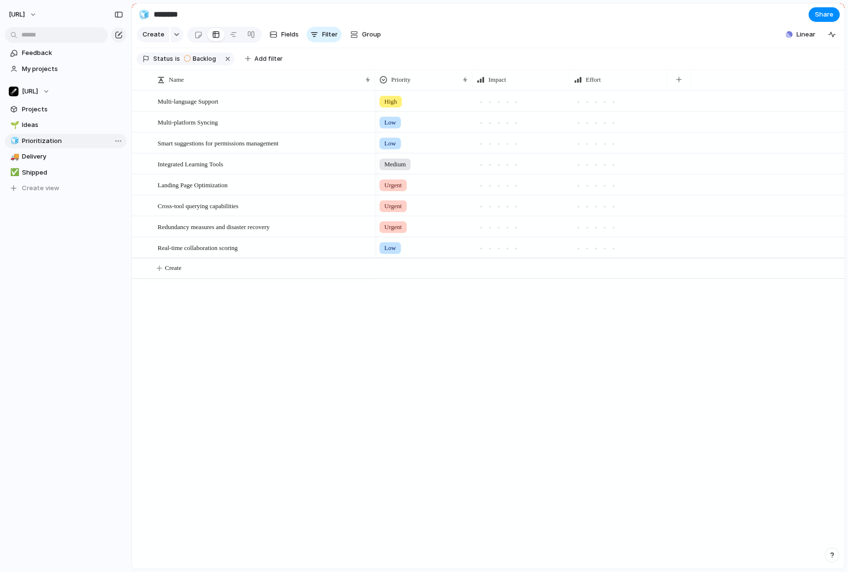
type input "**********"
click at [79, 111] on span "Projects" at bounding box center [72, 110] width 101 height 10
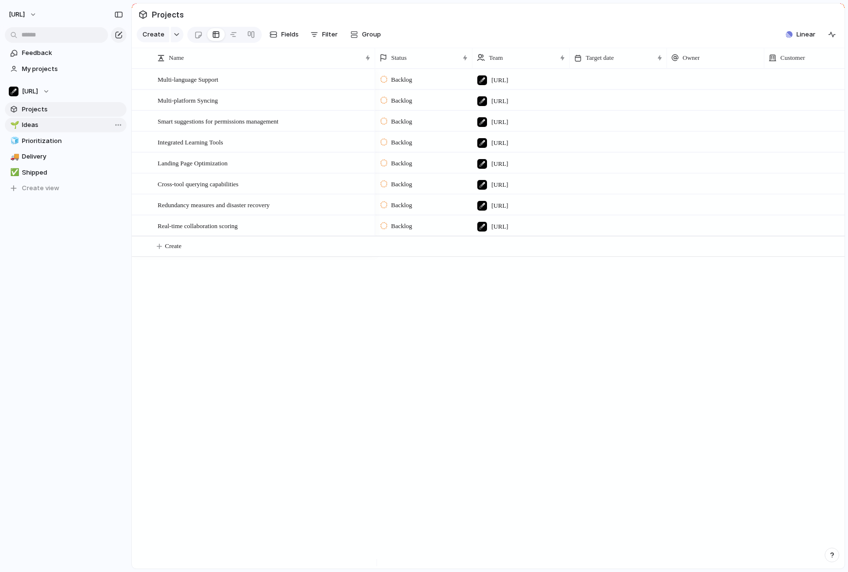
click at [62, 129] on span "Ideas" at bounding box center [72, 125] width 101 height 10
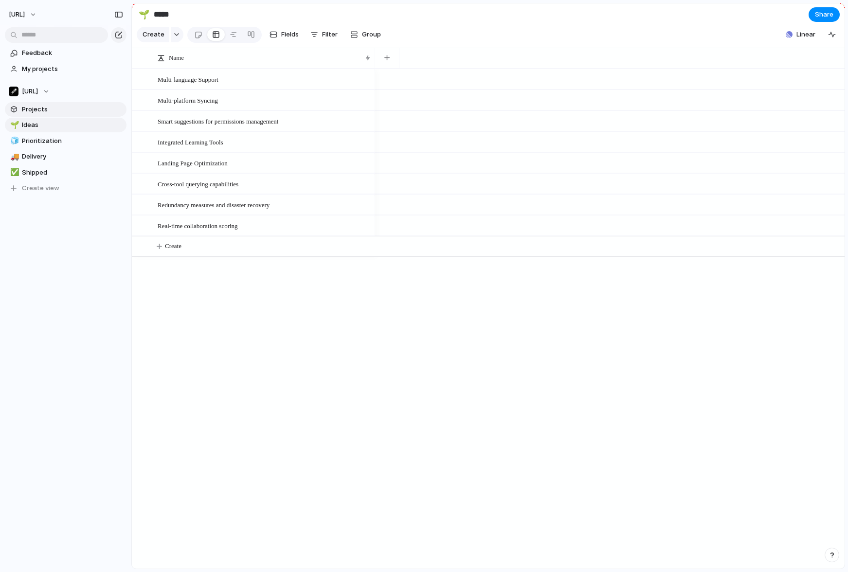
click at [66, 114] on link "Projects" at bounding box center [66, 109] width 122 height 15
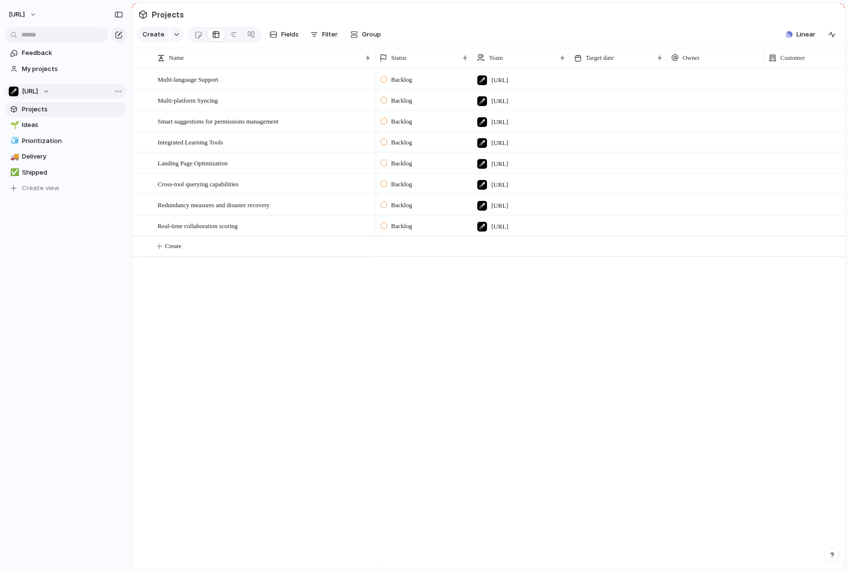
click at [117, 96] on button "[URL]" at bounding box center [66, 91] width 122 height 15
click at [72, 214] on div "Springboards.ai ✌ Marketing ⚡ Product Create new team" at bounding box center [424, 286] width 848 height 572
click at [60, 125] on span "Ideas" at bounding box center [72, 125] width 101 height 10
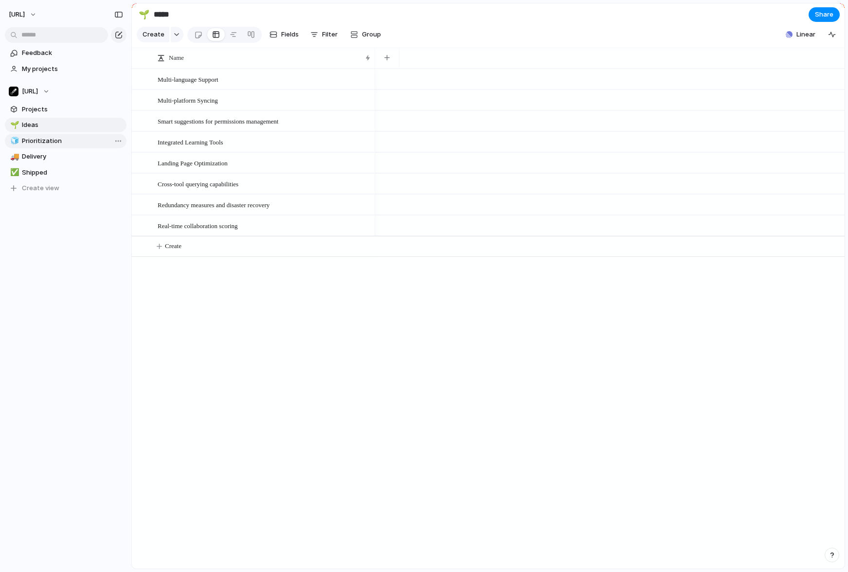
click at [65, 141] on span "Prioritization" at bounding box center [72, 141] width 101 height 10
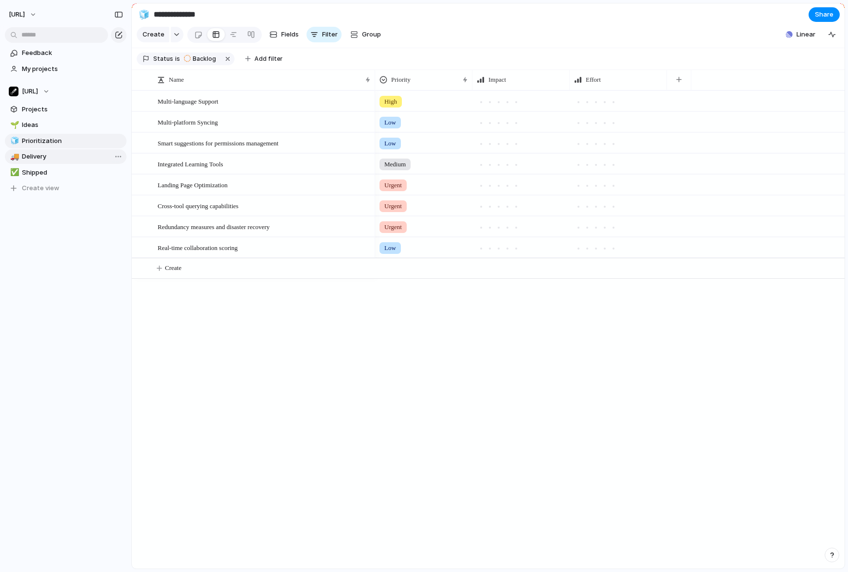
click at [71, 154] on span "Delivery" at bounding box center [72, 157] width 101 height 10
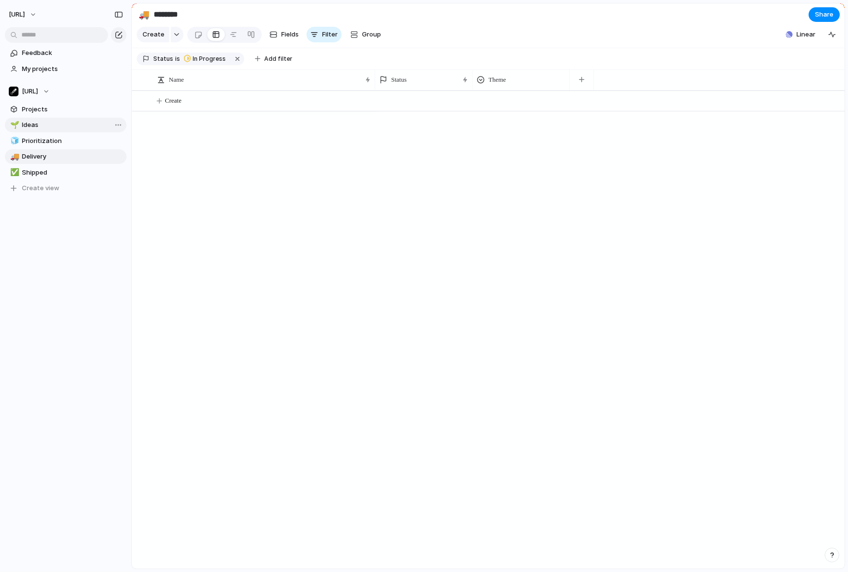
click at [71, 126] on span "Ideas" at bounding box center [72, 125] width 101 height 10
type input "*****"
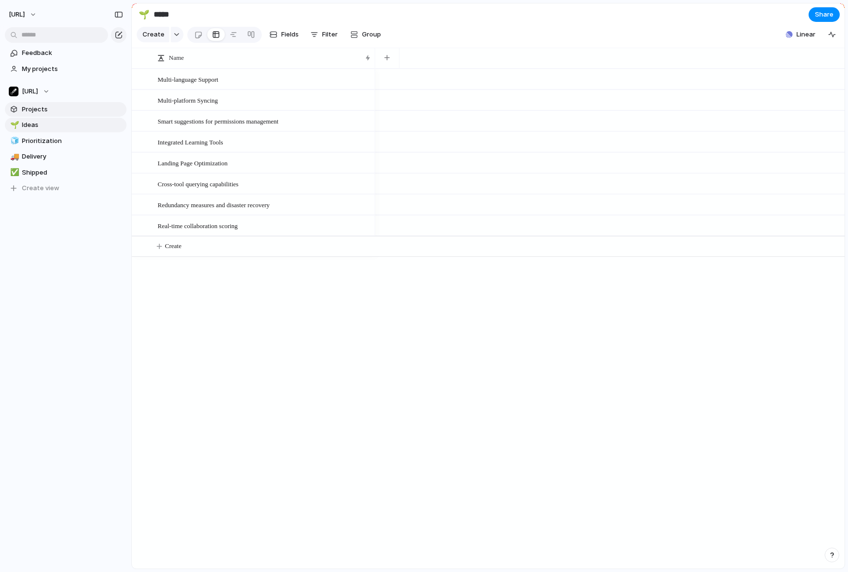
click at [74, 114] on link "Projects" at bounding box center [66, 109] width 122 height 15
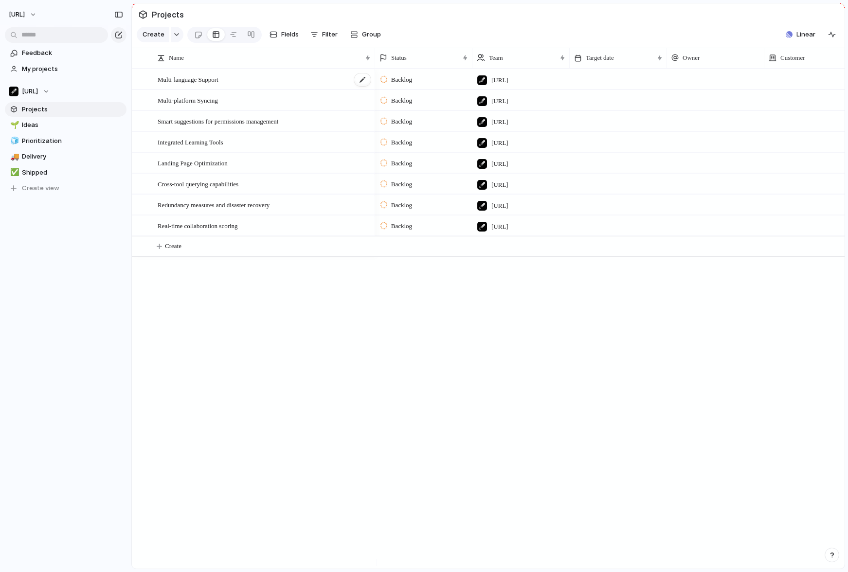
click at [301, 87] on div "Multi-language Support" at bounding box center [265, 80] width 214 height 20
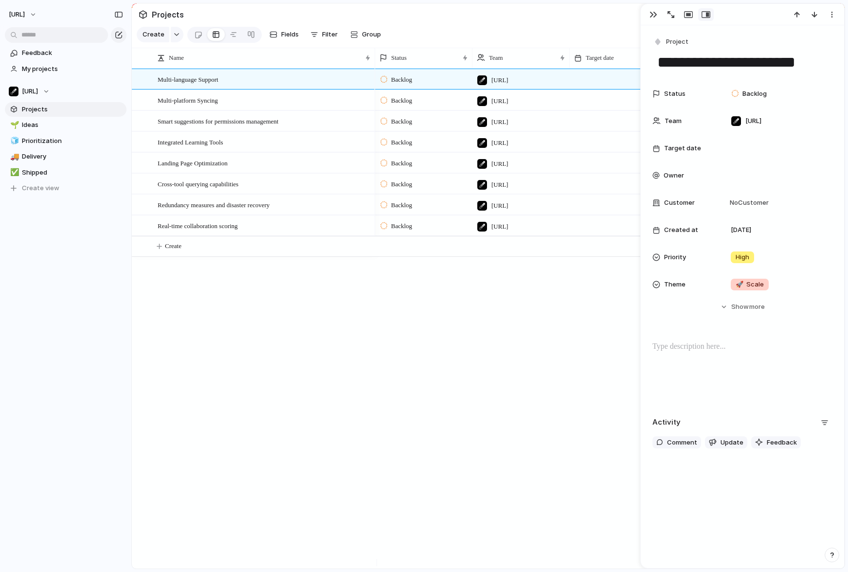
click at [578, 300] on div "Backlog [URL] [DATE] Backlog [URL] [DATE] Backlog [URL] [DATE] Backlog [URL] [D…" at bounding box center [610, 319] width 470 height 500
click at [572, 300] on div "Backlog [URL] [DATE] Backlog [URL] [DATE] Backlog [URL] [DATE] Backlog [URL] [D…" at bounding box center [610, 319] width 470 height 500
drag, startPoint x: 464, startPoint y: 369, endPoint x: 543, endPoint y: 245, distance: 147.2
click at [465, 369] on div "Backlog [URL] [DATE] Backlog [URL] [DATE] Backlog [URL] [DATE] Backlog [URL] [D…" at bounding box center [610, 319] width 470 height 500
click at [118, 11] on div "button" at bounding box center [118, 14] width 9 height 7
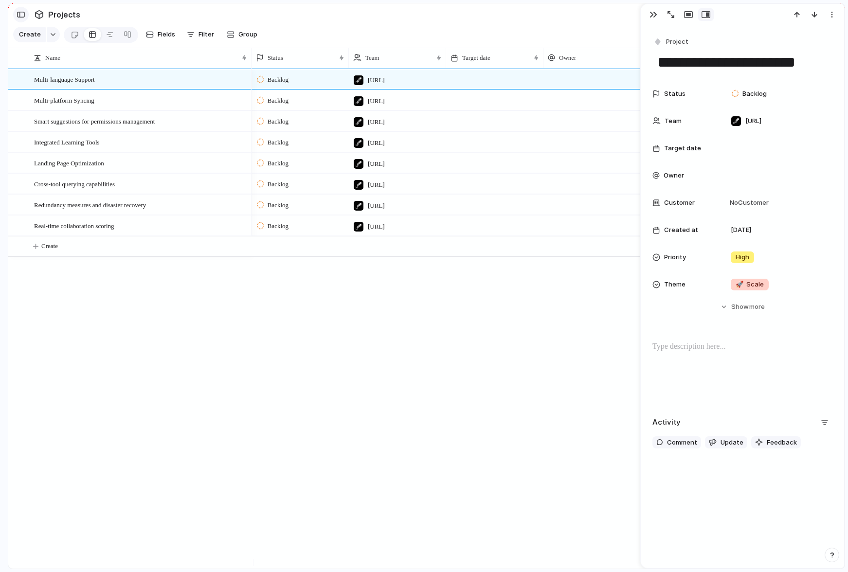
click at [18, 15] on div "button" at bounding box center [21, 14] width 9 height 7
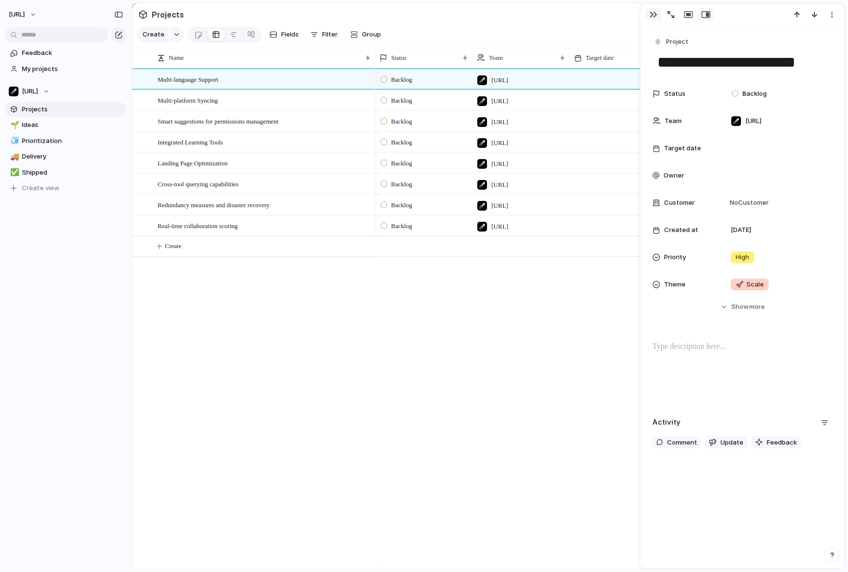
click at [646, 14] on button "button" at bounding box center [654, 14] width 16 height 13
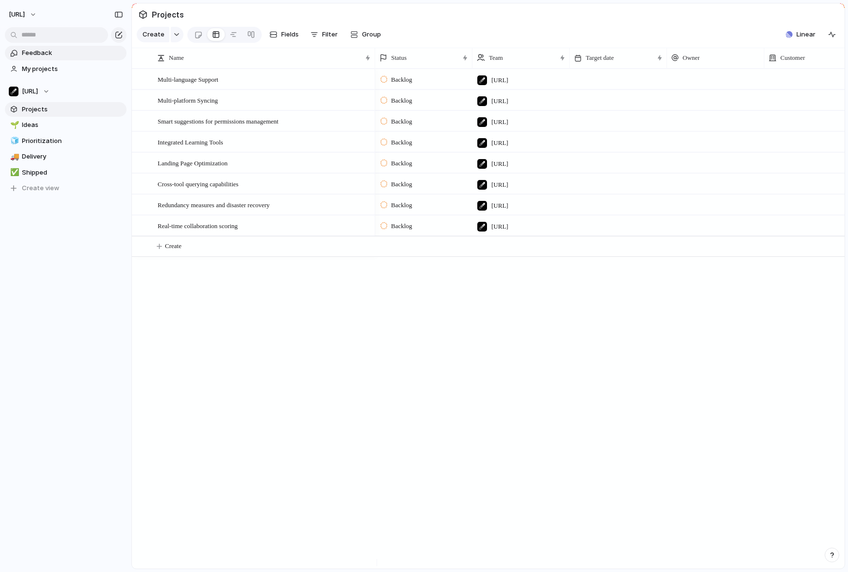
click at [90, 54] on span "Feedback" at bounding box center [72, 53] width 101 height 10
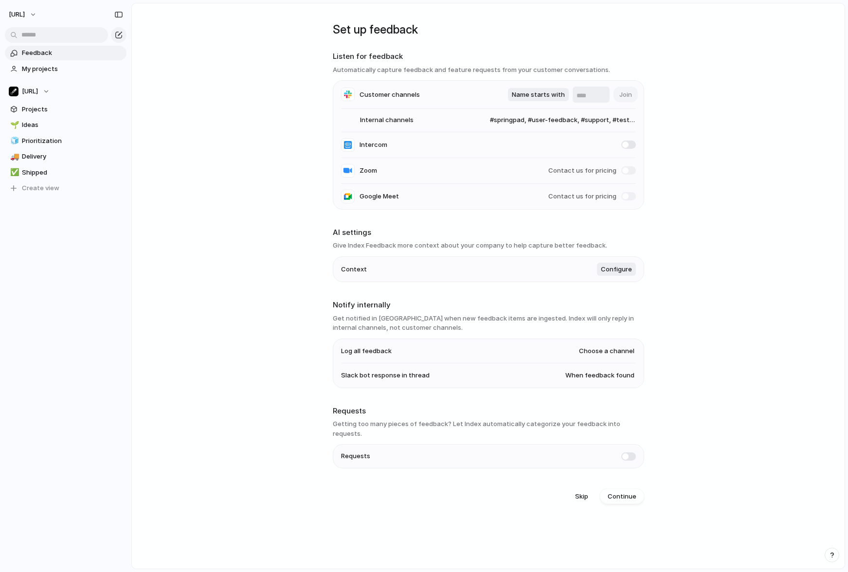
click at [117, 14] on div "button" at bounding box center [118, 14] width 9 height 7
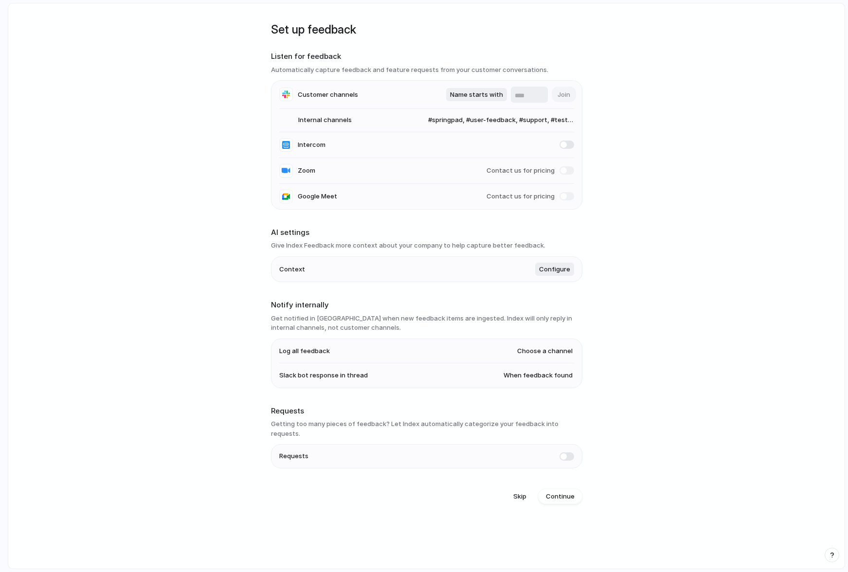
click at [155, 195] on main "Set up feedback Listen for feedback Automatically capture feedback and feature …" at bounding box center [427, 286] width 838 height 567
click at [215, 137] on main "Set up feedback Listen for feedback Automatically capture feedback and feature …" at bounding box center [427, 286] width 838 height 567
click at [204, 289] on main "Set up feedback Listen for feedback Automatically capture feedback and feature …" at bounding box center [427, 286] width 838 height 567
drag, startPoint x: 326, startPoint y: 226, endPoint x: 307, endPoint y: 238, distance: 22.7
click at [326, 226] on div "Set up feedback Listen for feedback Automatically capture feedback and feature …" at bounding box center [427, 257] width 312 height 509
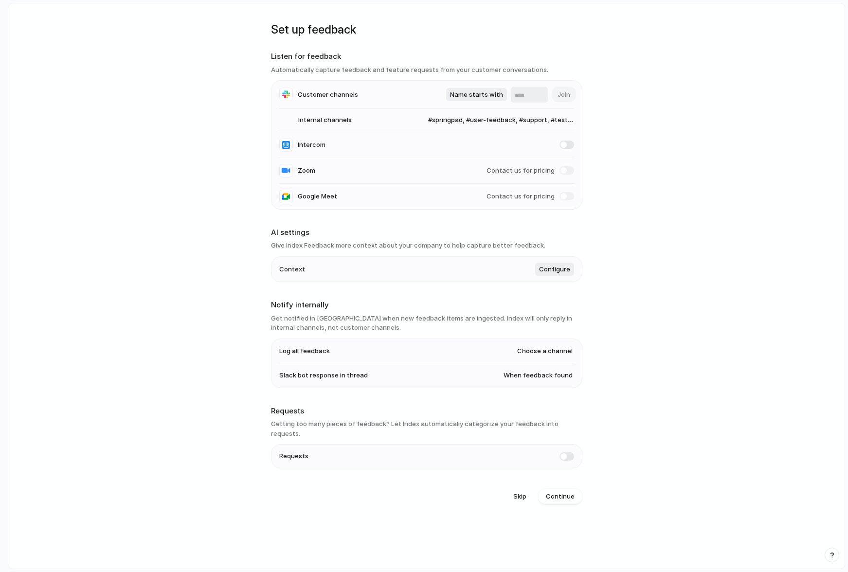
drag, startPoint x: 309, startPoint y: 426, endPoint x: 410, endPoint y: 426, distance: 101.2
click at [410, 426] on h3 "Getting too many pieces of feedback? Let Index automatically categorize your fe…" at bounding box center [427, 429] width 312 height 19
drag, startPoint x: 389, startPoint y: 424, endPoint x: 515, endPoint y: 427, distance: 126.6
click at [504, 427] on h3 "Getting too many pieces of feedback? Let Index automatically categorize your fe…" at bounding box center [427, 429] width 312 height 19
click at [526, 427] on h3 "Getting too many pieces of feedback? Let Index automatically categorize your fe…" at bounding box center [427, 429] width 312 height 19
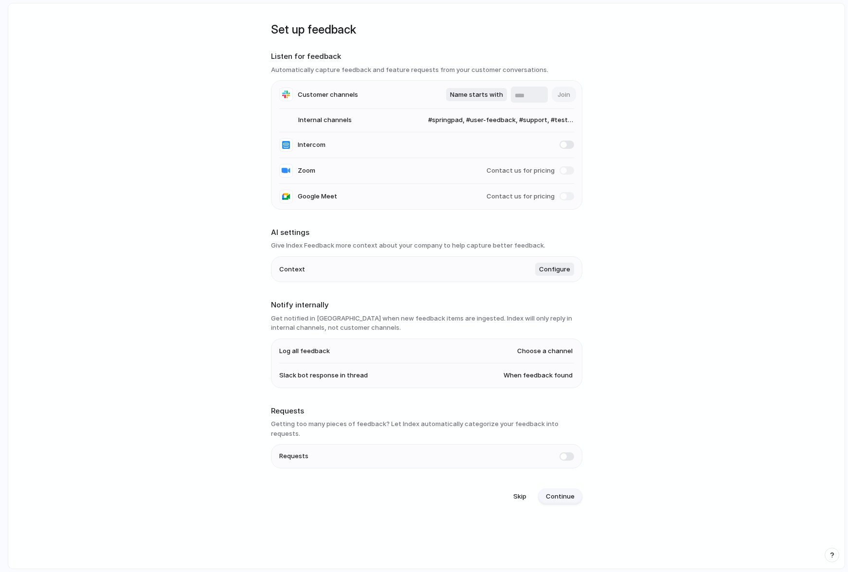
click at [564, 463] on span "Continue" at bounding box center [560, 497] width 29 height 10
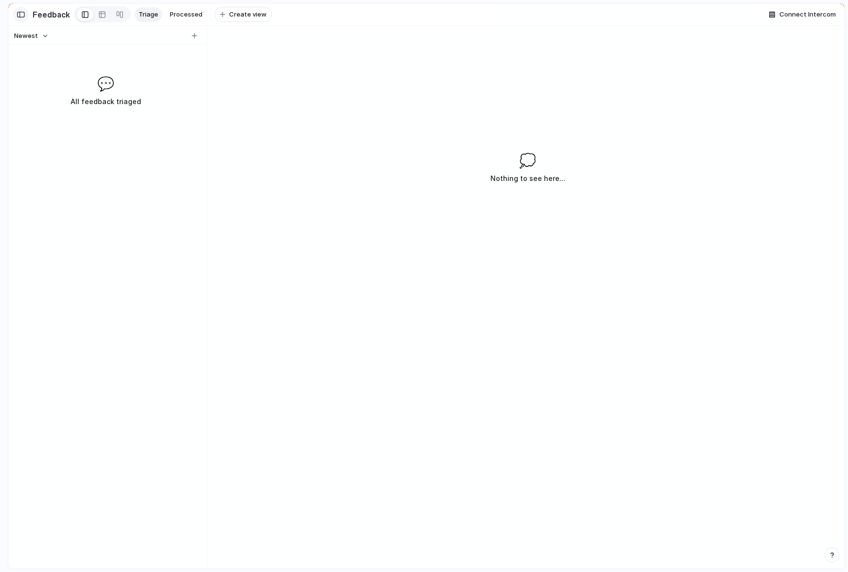
click at [23, 15] on div "button" at bounding box center [21, 14] width 9 height 7
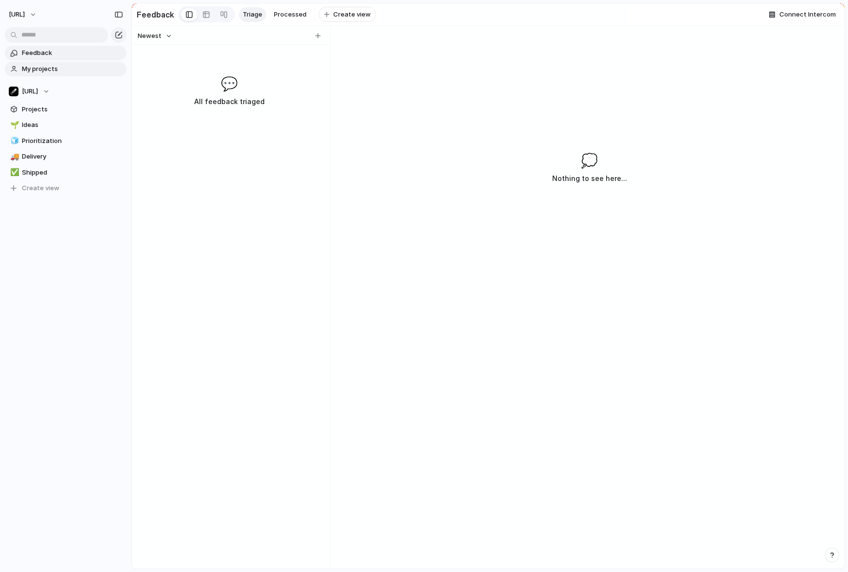
click at [48, 71] on span "My projects" at bounding box center [72, 69] width 101 height 10
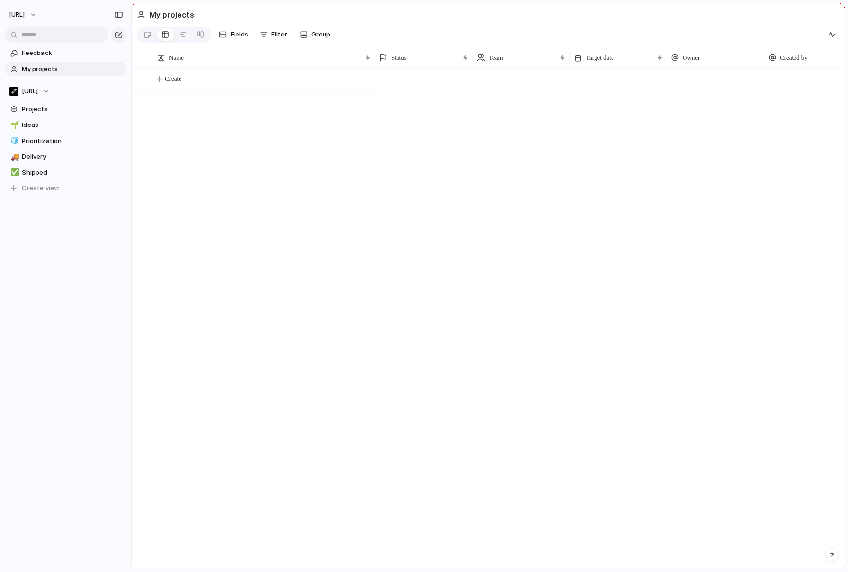
click at [218, 184] on div "Create" at bounding box center [488, 319] width 713 height 500
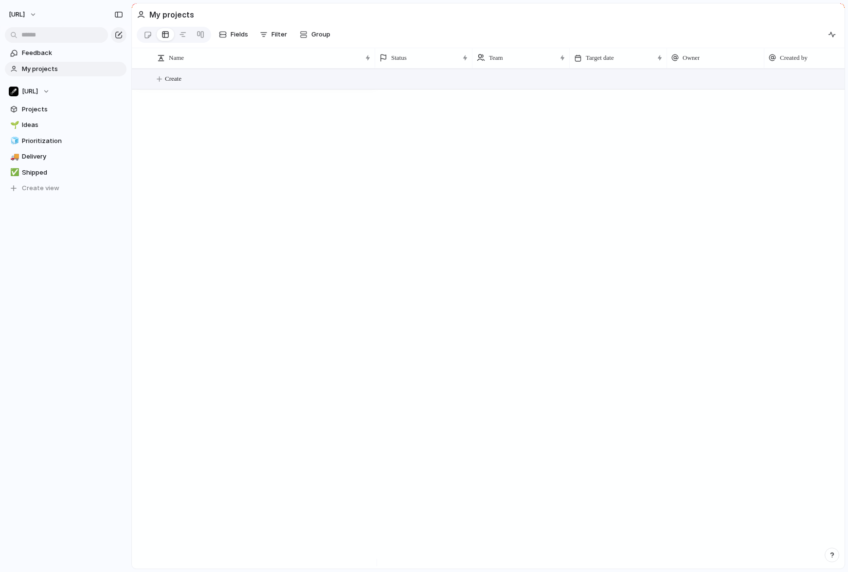
click at [174, 84] on span "Create" at bounding box center [173, 79] width 17 height 10
click at [182, 84] on span "Create" at bounding box center [173, 79] width 17 height 10
click at [52, 105] on span "Projects" at bounding box center [72, 110] width 101 height 10
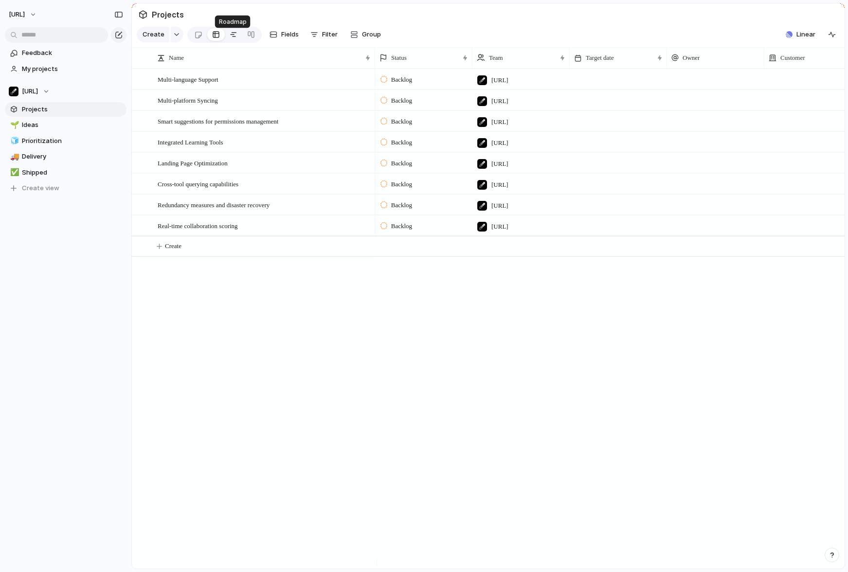
click at [233, 40] on div at bounding box center [234, 35] width 8 height 16
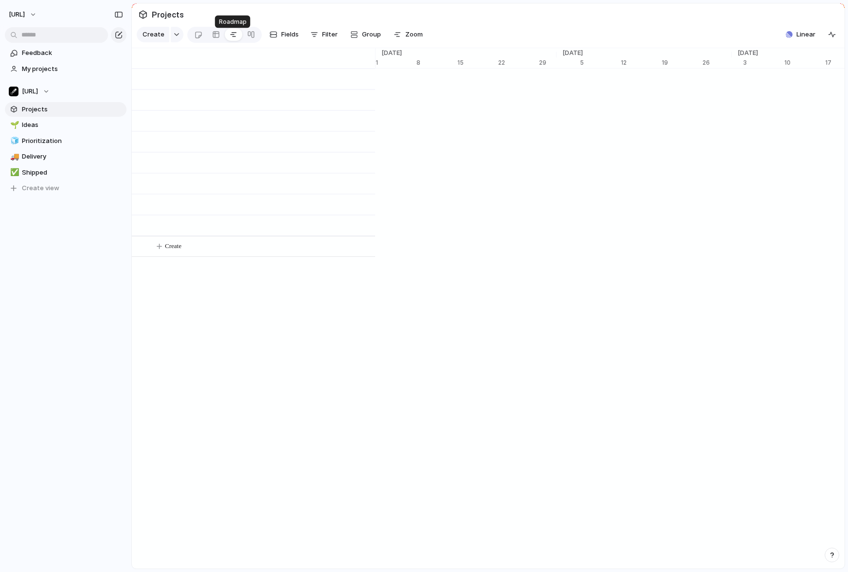
scroll to position [0, 6240]
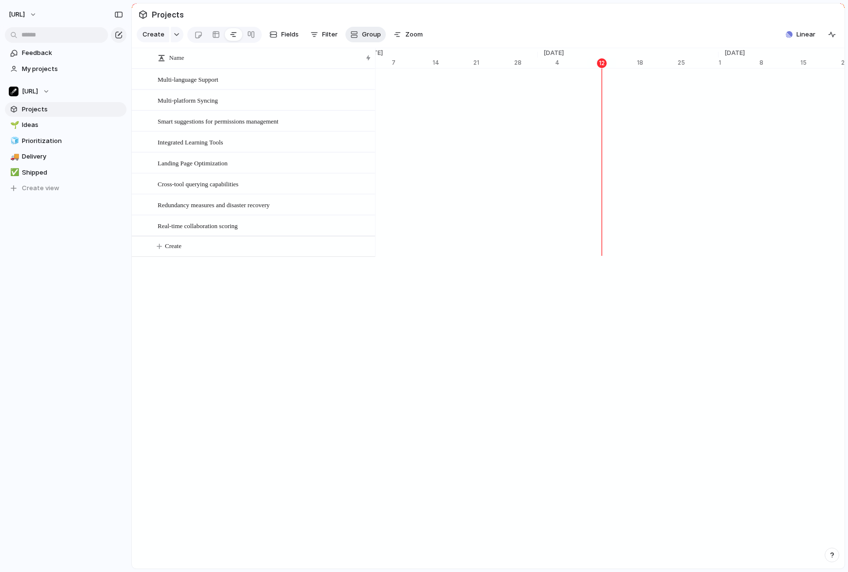
click at [367, 39] on span "Group" at bounding box center [371, 35] width 19 height 10
click at [364, 39] on div "Status Owner Team Customer Priority Impact Effort Design ready Theme Created by" at bounding box center [424, 286] width 848 height 572
click at [327, 35] on span "Filter" at bounding box center [330, 35] width 16 height 10
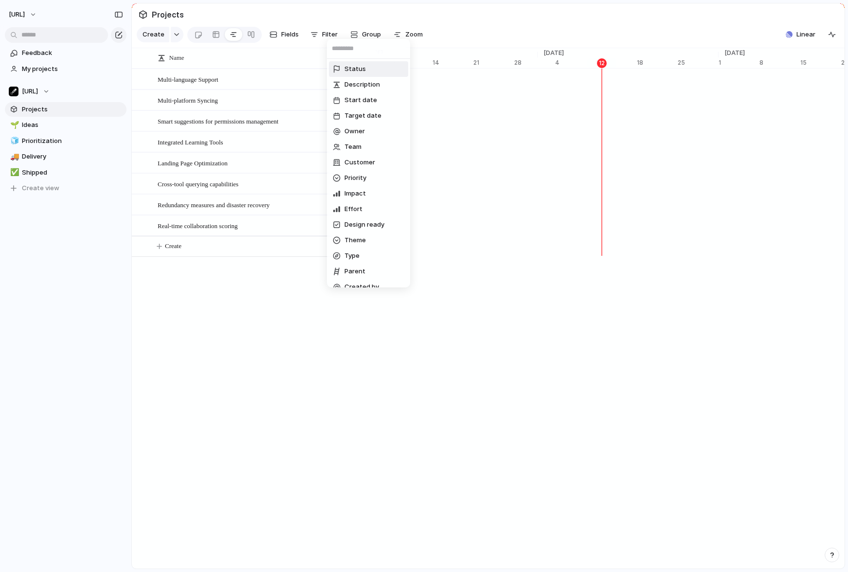
click at [369, 25] on div "Status Description Start date Target date Owner Team Customer Priority Impact E…" at bounding box center [424, 286] width 848 height 572
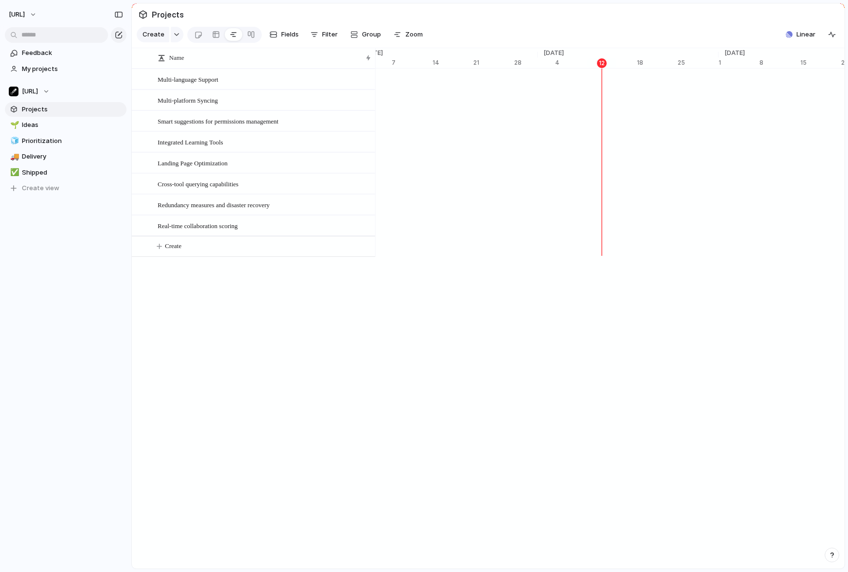
click at [246, 352] on div "Name Multi-language Support Multi-platform Syncing Smart suggestions for permis…" at bounding box center [488, 308] width 713 height 521
